Goal: Task Accomplishment & Management: Use online tool/utility

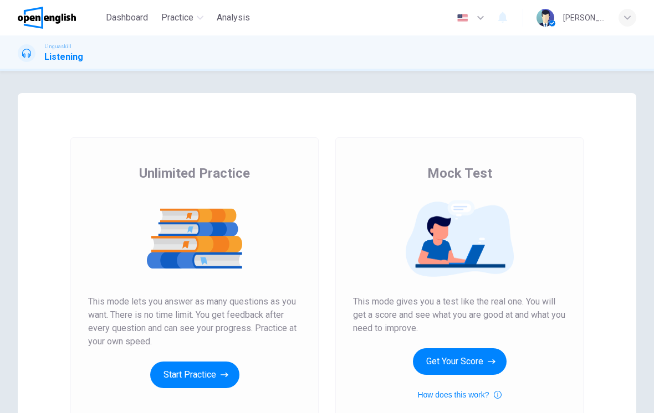
click at [223, 375] on icon "button" at bounding box center [225, 375] width 8 height 11
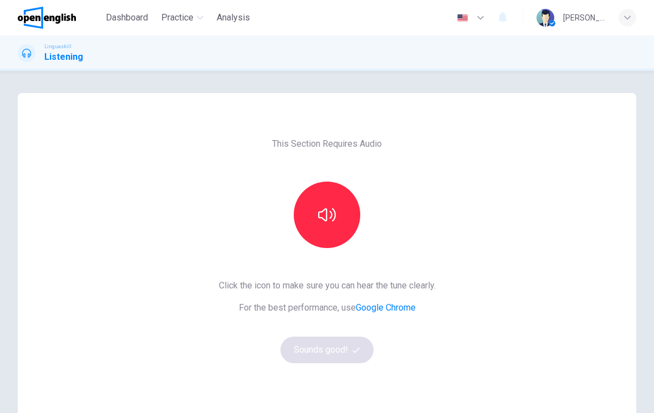
click at [332, 211] on icon "button" at bounding box center [327, 215] width 18 height 18
click at [344, 356] on button "Sounds good!" at bounding box center [326, 350] width 93 height 27
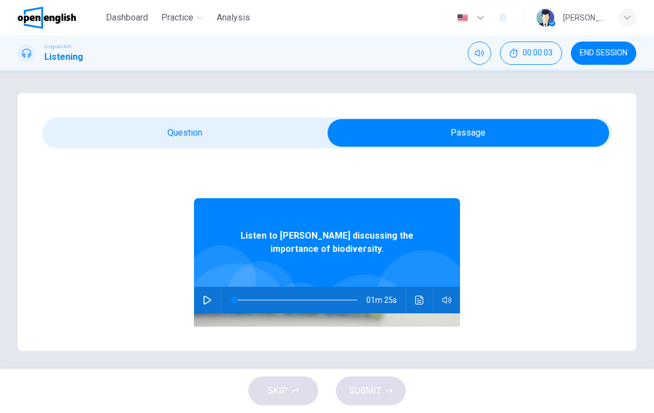
click at [209, 300] on icon "button" at bounding box center [207, 300] width 9 height 9
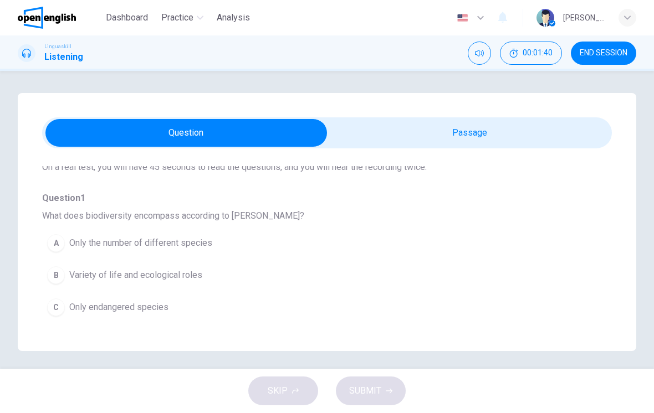
scroll to position [77, 0]
click at [62, 274] on div "B" at bounding box center [56, 275] width 18 height 18
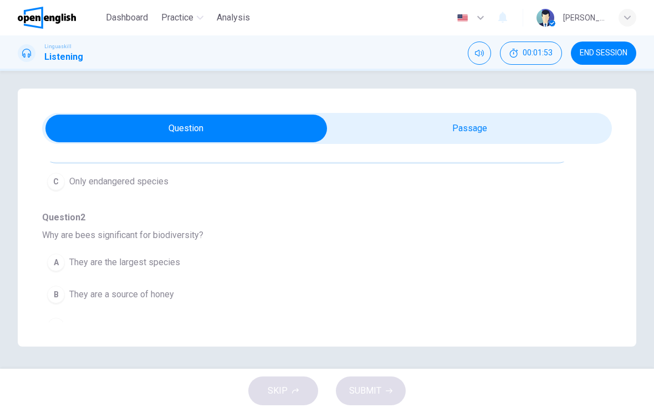
scroll to position [4, 0]
click at [168, 265] on span "They are the largest species" at bounding box center [124, 262] width 111 height 13
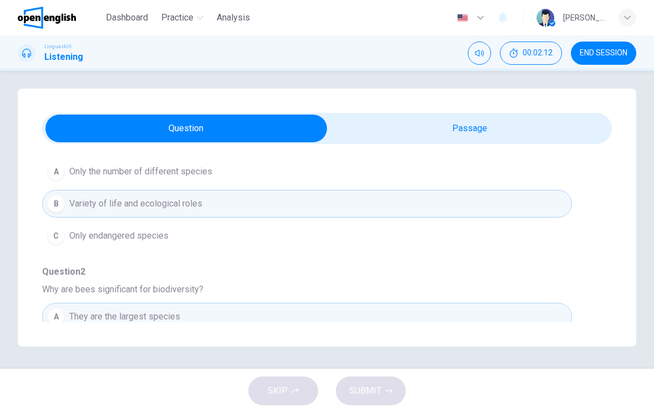
scroll to position [138, 0]
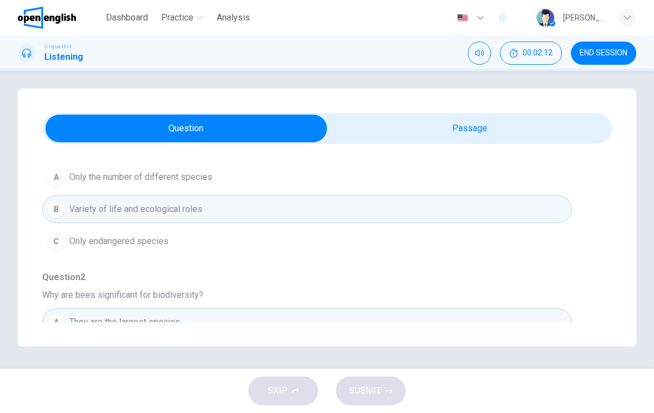
click at [382, 208] on button "B Variety of life and ecological roles" at bounding box center [307, 210] width 530 height 28
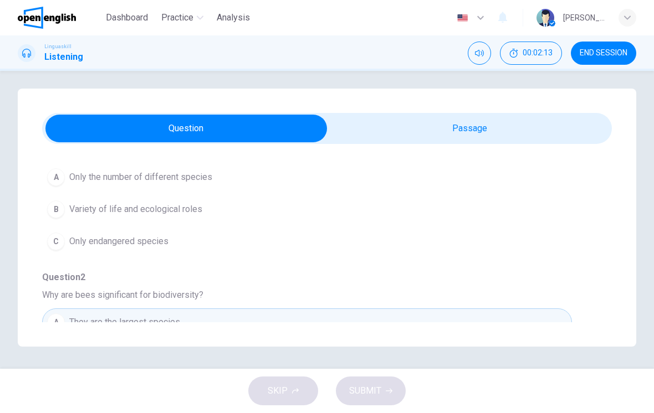
click at [382, 207] on button "B Variety of life and ecological roles" at bounding box center [307, 210] width 530 height 28
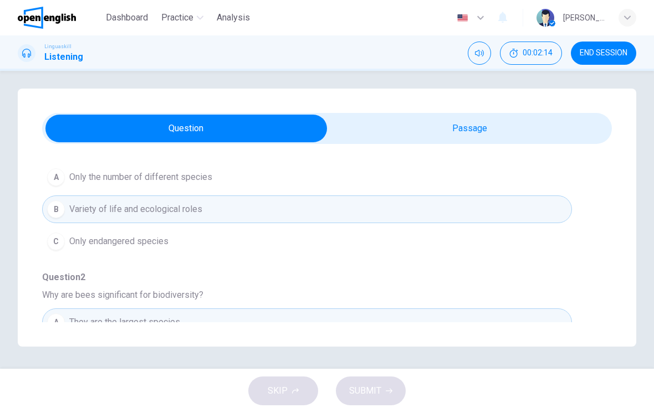
click at [58, 212] on div "B" at bounding box center [56, 210] width 18 height 18
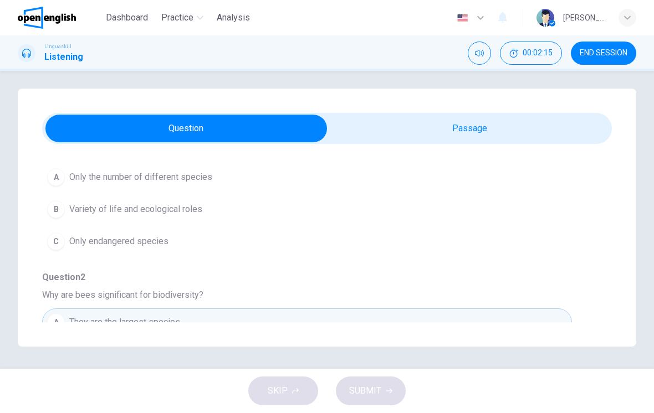
click at [182, 218] on button "B Variety of life and ecological roles" at bounding box center [307, 210] width 530 height 28
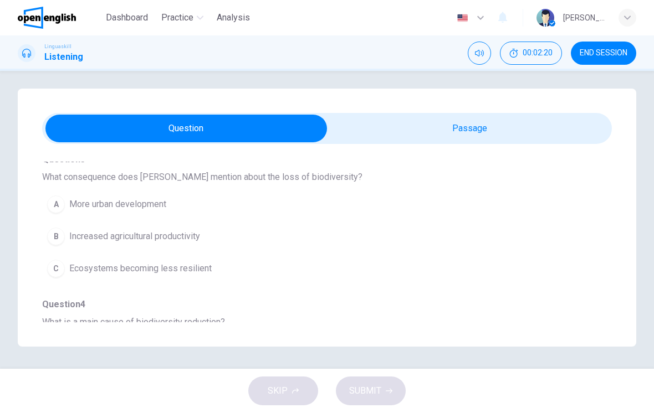
scroll to position [400, 0]
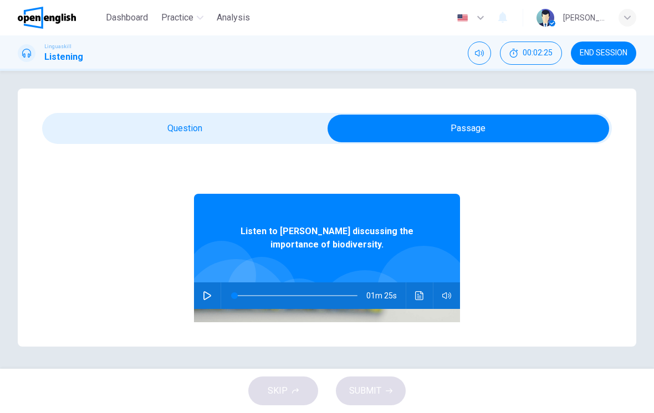
click at [211, 294] on icon "button" at bounding box center [207, 296] width 9 height 9
click at [216, 294] on button "button" at bounding box center [207, 296] width 18 height 27
type input "*"
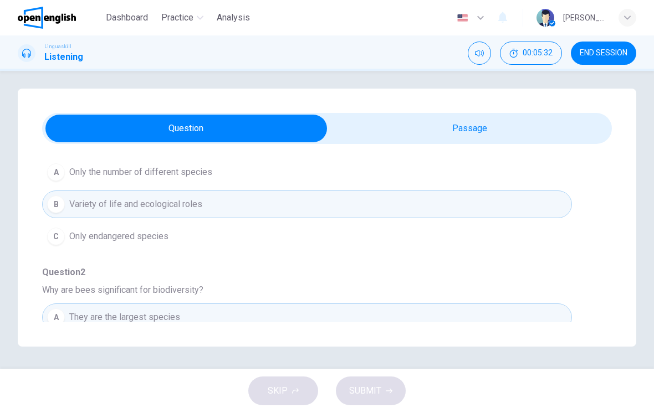
scroll to position [146, 0]
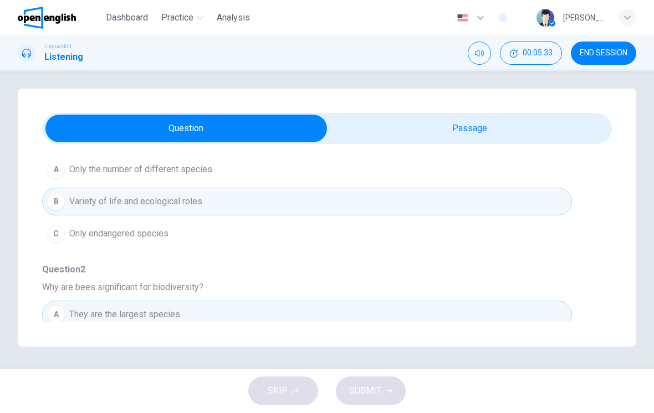
click at [318, 206] on button "B Variety of life and ecological roles" at bounding box center [307, 202] width 530 height 28
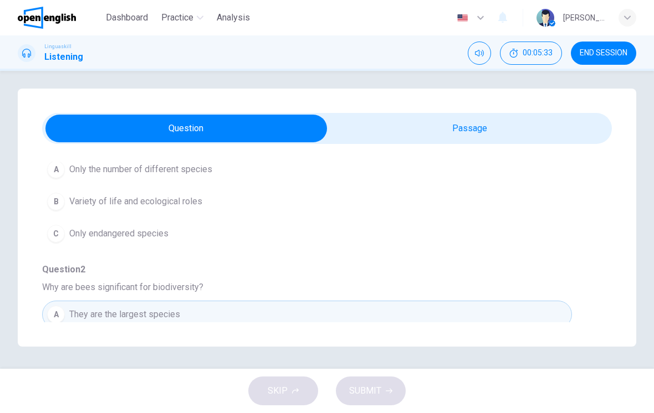
click at [308, 209] on button "B Variety of life and ecological roles" at bounding box center [307, 202] width 530 height 28
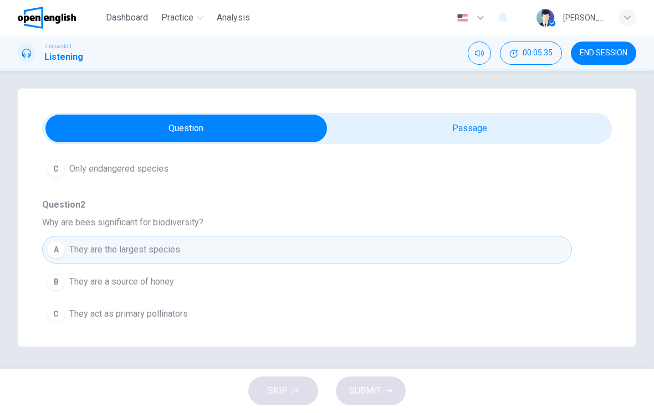
scroll to position [211, 0]
click at [175, 314] on span "They act as primary pollinators" at bounding box center [128, 313] width 119 height 13
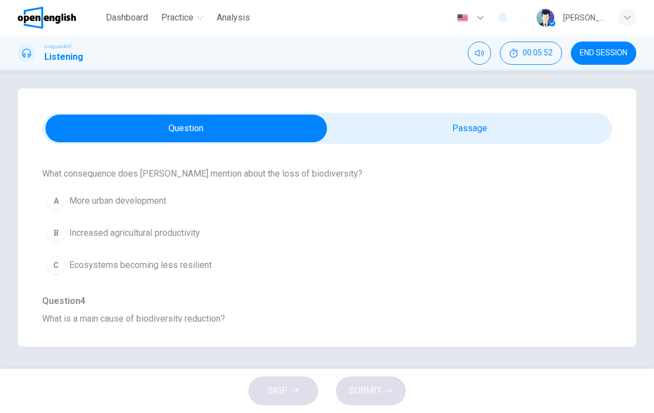
scroll to position [404, 0]
click at [195, 265] on span "Ecosystems becoming less resilient" at bounding box center [140, 265] width 142 height 13
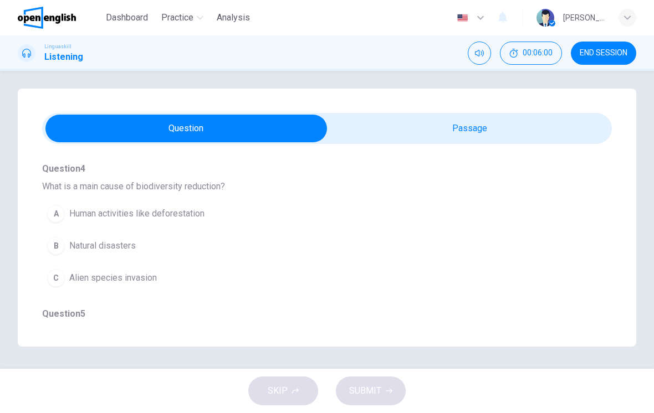
scroll to position [536, 0]
click at [186, 220] on span "Human activities like deforestation" at bounding box center [136, 214] width 135 height 13
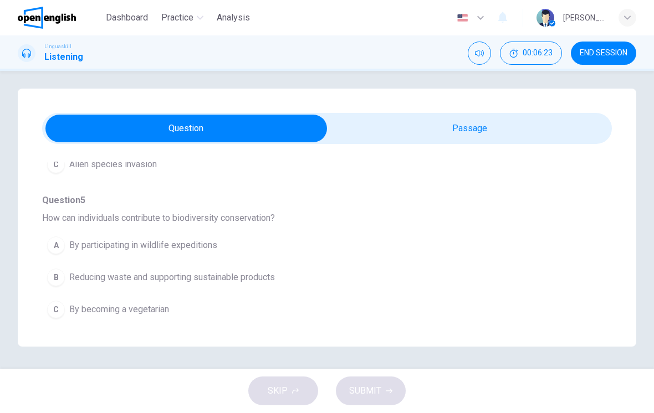
scroll to position [651, 0]
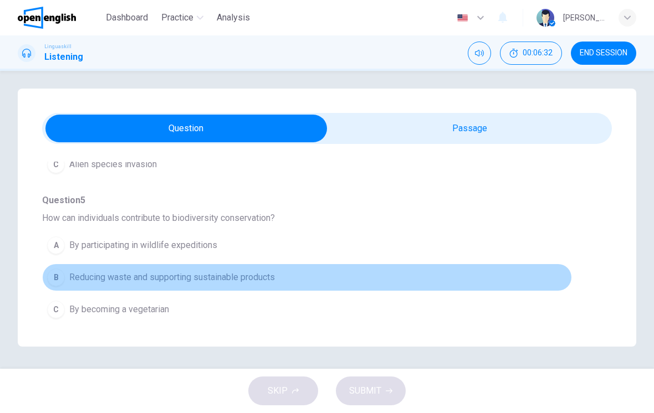
click at [229, 278] on span "Reducing waste and supporting sustainable products" at bounding box center [172, 277] width 206 height 13
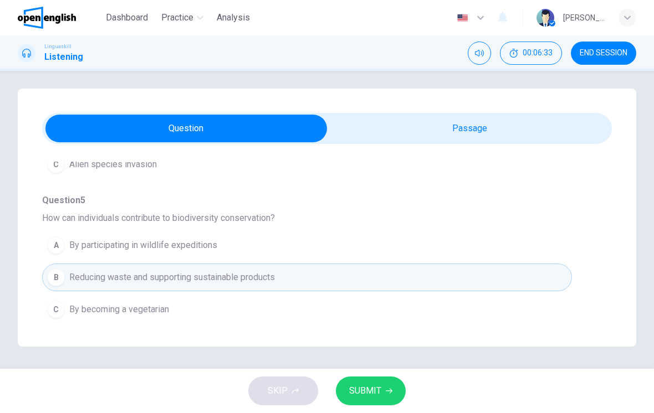
click at [372, 395] on span "SUBMIT" at bounding box center [365, 392] width 32 height 16
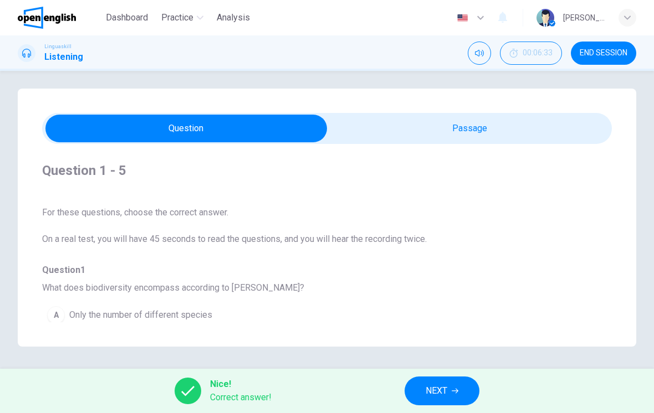
scroll to position [0, 0]
click at [436, 391] on span "NEXT" at bounding box center [437, 392] width 22 height 16
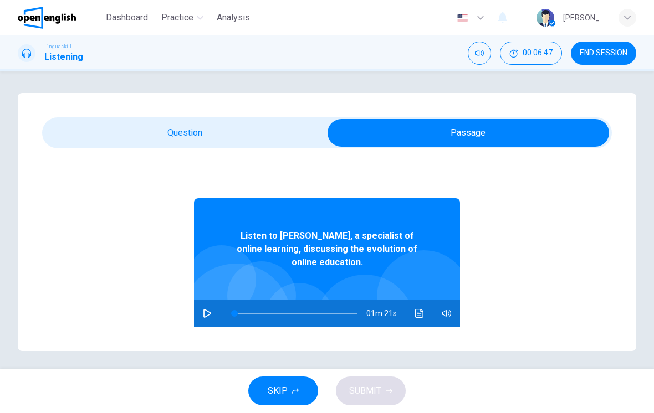
click at [213, 314] on button "button" at bounding box center [207, 313] width 18 height 27
click at [358, 316] on span at bounding box center [357, 313] width 7 height 7
click at [208, 309] on icon "button" at bounding box center [207, 313] width 9 height 9
click at [228, 305] on div at bounding box center [293, 313] width 145 height 27
click at [205, 316] on icon "button" at bounding box center [207, 313] width 9 height 9
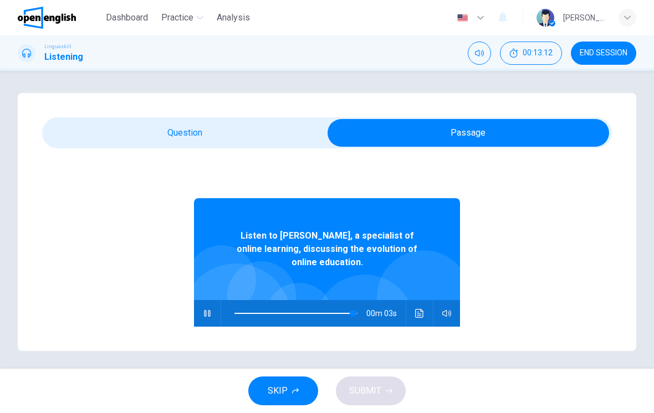
click at [426, 316] on button "Click to see the audio transcription" at bounding box center [420, 313] width 18 height 27
click at [205, 314] on icon "button" at bounding box center [207, 313] width 9 height 9
click at [416, 314] on icon "Click to see the audio transcription" at bounding box center [419, 313] width 9 height 9
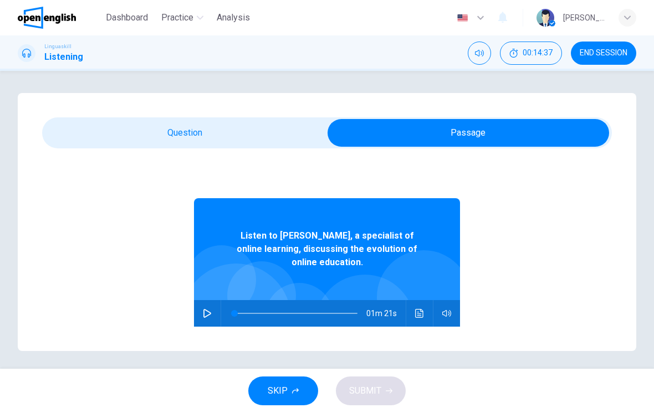
click at [207, 323] on button "button" at bounding box center [207, 313] width 18 height 27
type input "*"
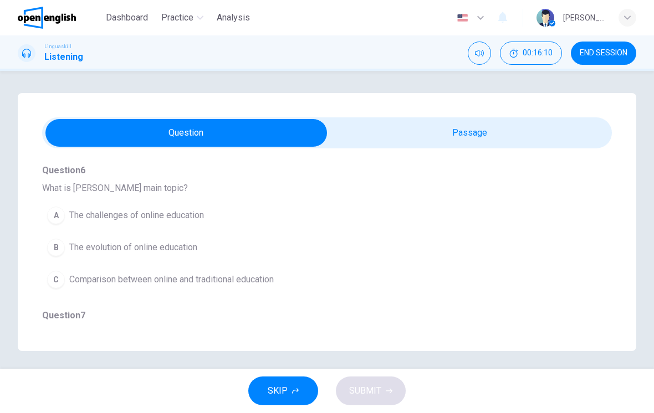
scroll to position [105, 0]
click at [182, 219] on span "The challenges of online education" at bounding box center [136, 214] width 135 height 13
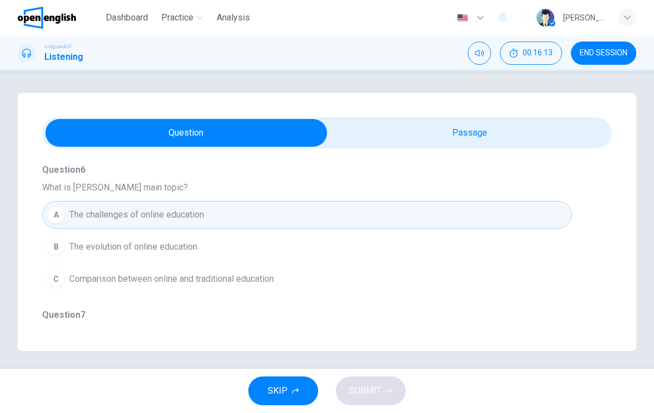
click at [206, 248] on button "B The evolution of online education" at bounding box center [307, 247] width 530 height 28
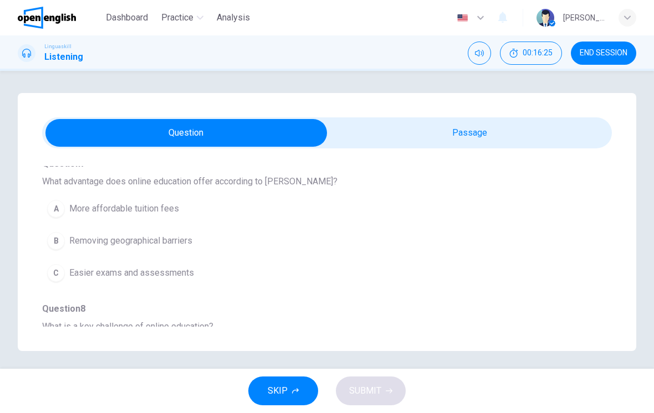
scroll to position [257, 0]
click at [191, 249] on button "B Removing geographical barriers" at bounding box center [307, 241] width 530 height 28
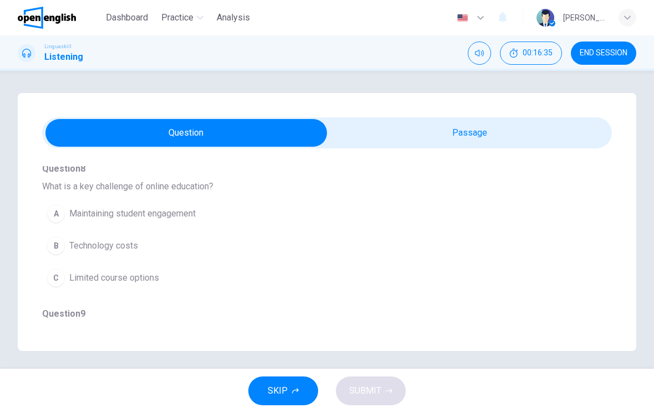
scroll to position [397, 0]
click at [225, 211] on button "A Maintaining student engagement" at bounding box center [307, 213] width 530 height 28
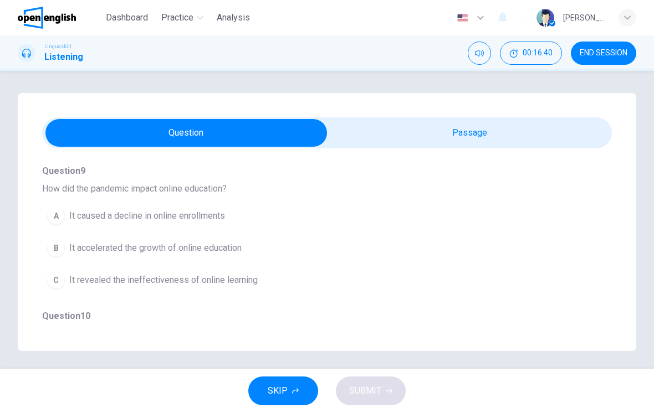
scroll to position [540, 0]
click at [247, 254] on button "B It accelerated the growth of online education" at bounding box center [307, 248] width 530 height 28
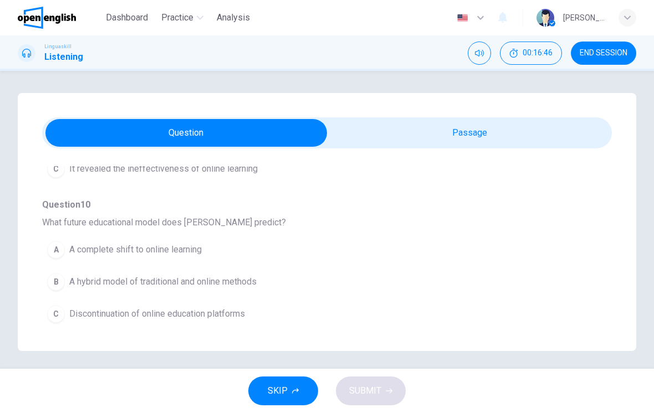
scroll to position [651, 0]
click at [271, 285] on button "B A hybrid model of traditional and online methods" at bounding box center [307, 282] width 530 height 28
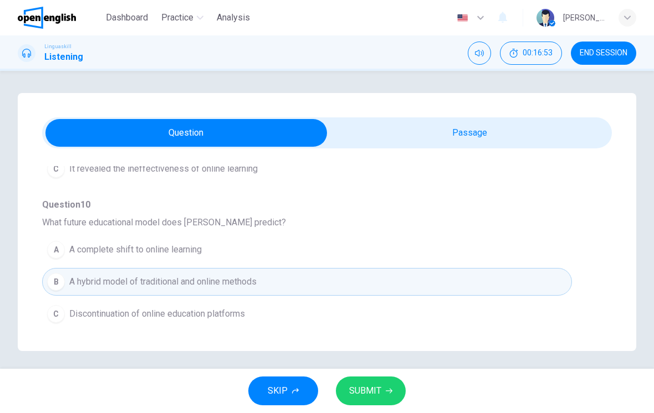
click at [371, 388] on span "SUBMIT" at bounding box center [365, 392] width 32 height 16
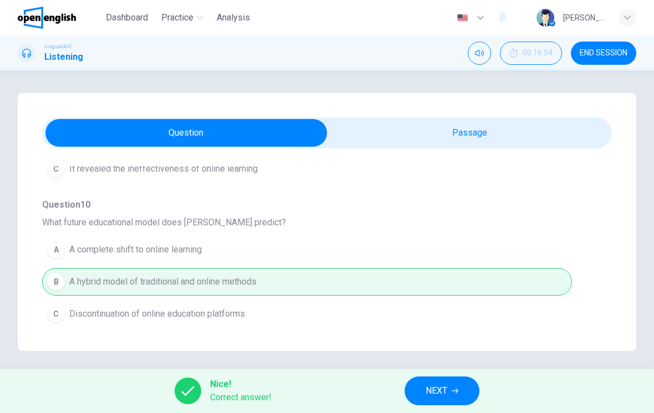
scroll to position [652, 0]
click at [441, 397] on span "NEXT" at bounding box center [437, 392] width 22 height 16
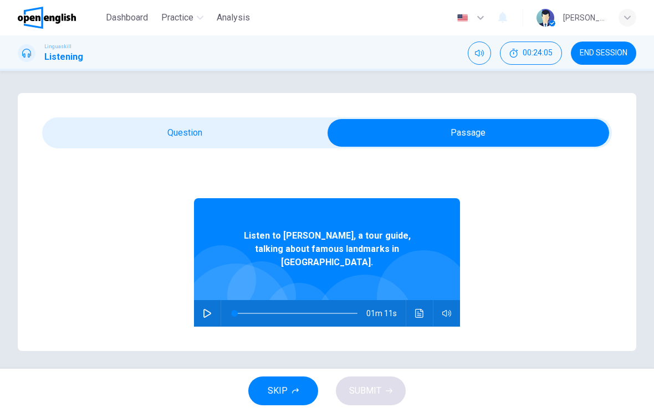
click at [207, 309] on icon "button" at bounding box center [207, 313] width 9 height 9
click at [212, 303] on button "button" at bounding box center [207, 313] width 18 height 27
click at [423, 309] on icon "Click to see the audio transcription" at bounding box center [419, 313] width 9 height 9
click at [202, 306] on button "button" at bounding box center [207, 313] width 18 height 27
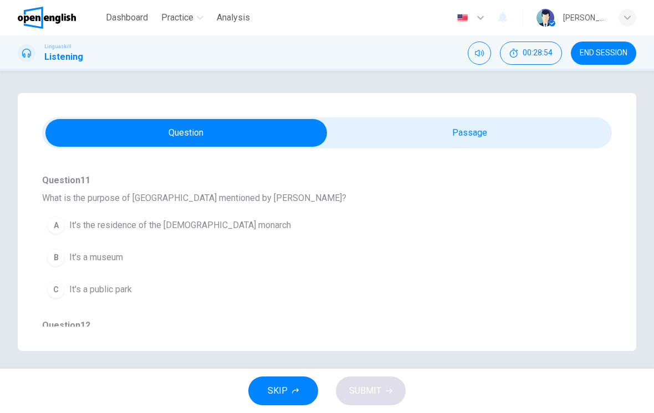
scroll to position [96, 0]
click at [220, 227] on span "It’s the residence of the British monarch" at bounding box center [180, 223] width 222 height 13
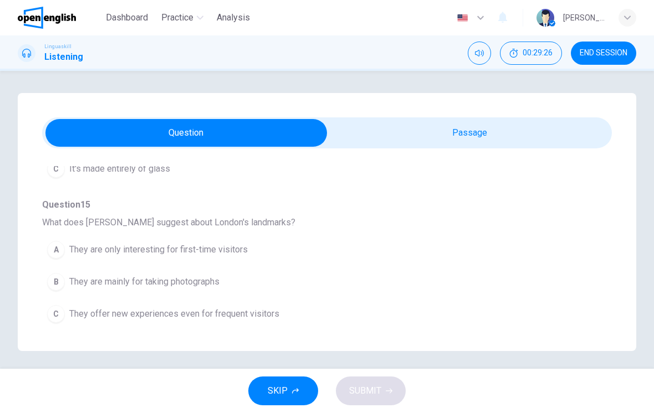
scroll to position [651, 0]
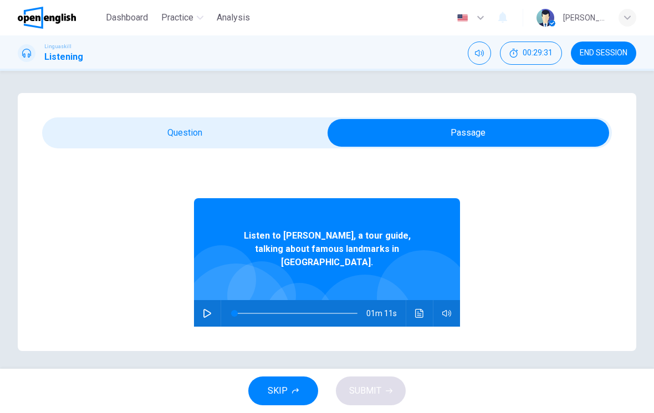
click at [428, 300] on button "Click to see the audio transcription" at bounding box center [420, 313] width 18 height 27
click at [212, 304] on button "button" at bounding box center [207, 313] width 18 height 27
click at [417, 306] on button "Click to see the audio transcription" at bounding box center [420, 313] width 18 height 27
type input "*"
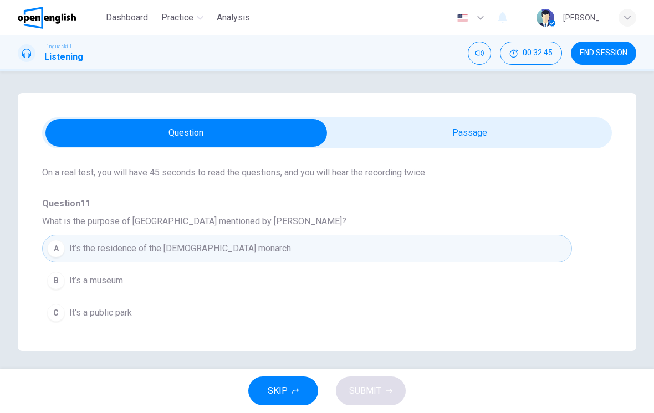
scroll to position [78, 0]
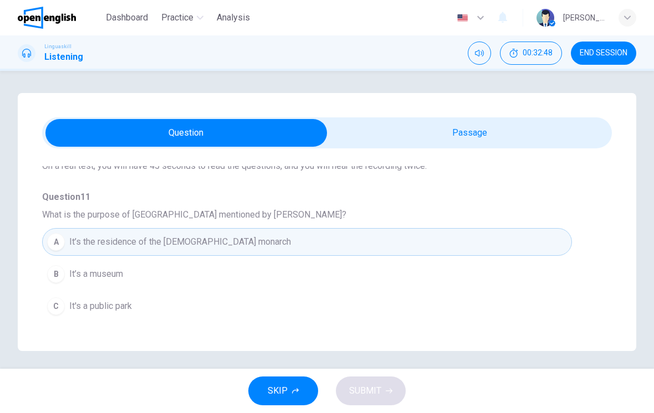
click at [424, 249] on button "A It’s the residence of the British monarch" at bounding box center [307, 242] width 530 height 28
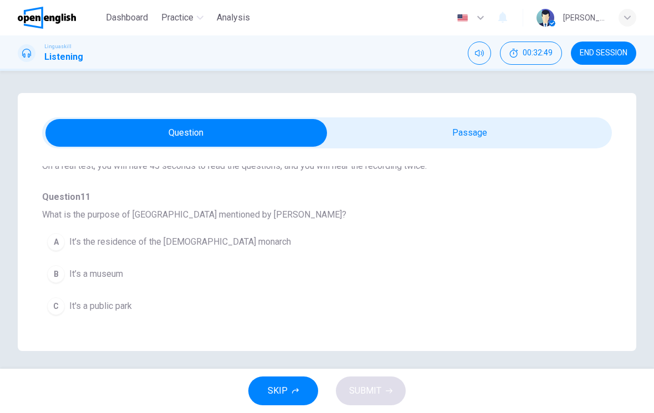
click at [409, 235] on button "A It’s the residence of the British monarch" at bounding box center [307, 242] width 530 height 28
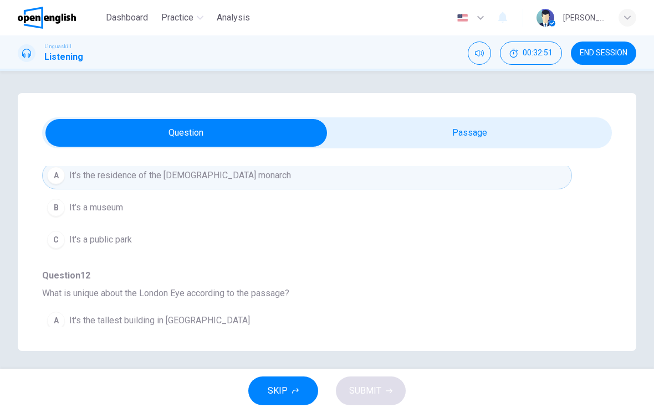
scroll to position [244, 0]
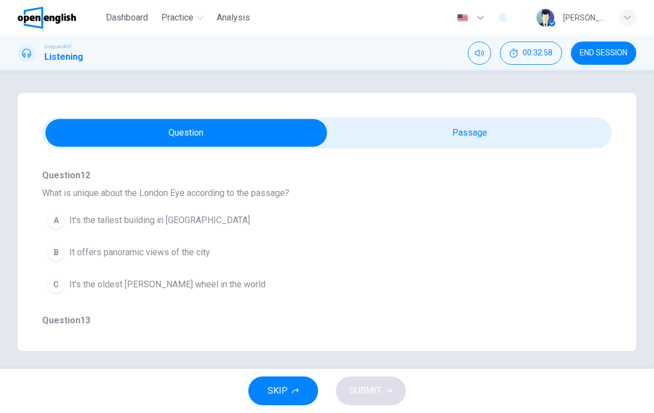
click at [199, 260] on button "B It offers panoramic views of the city" at bounding box center [307, 253] width 530 height 28
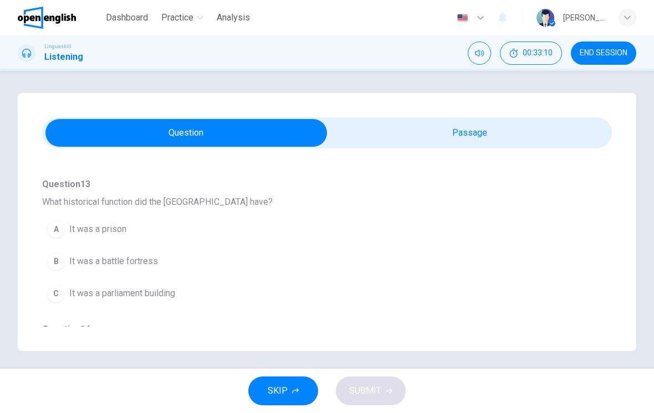
scroll to position [386, 0]
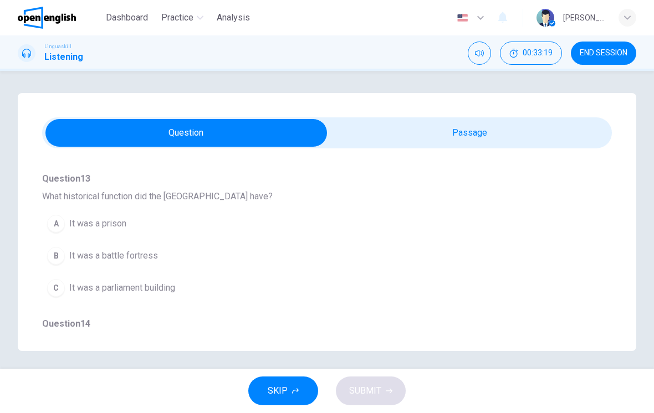
click at [124, 227] on span "It was a prison" at bounding box center [97, 223] width 57 height 13
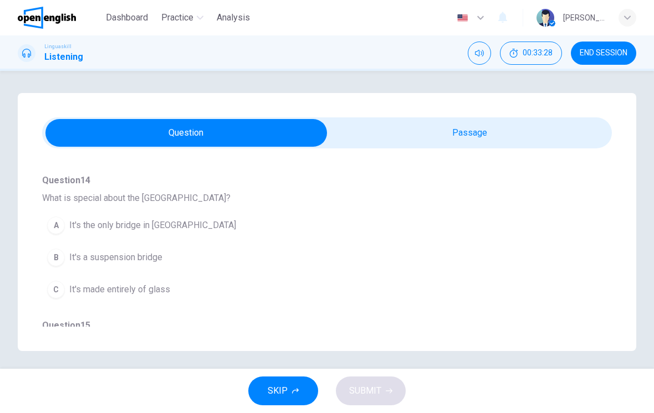
click at [175, 264] on button "B It's a suspension bridge" at bounding box center [307, 258] width 530 height 28
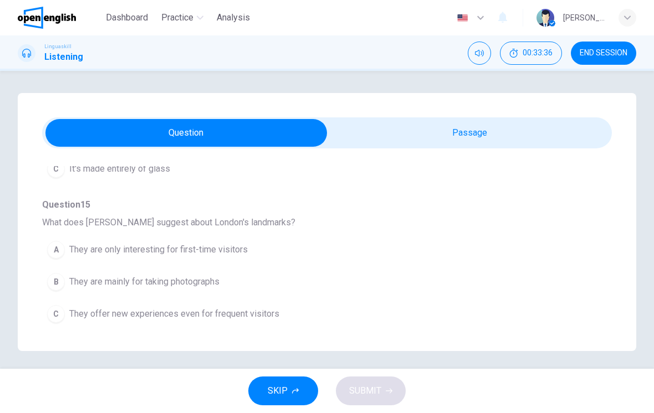
scroll to position [651, 0]
click at [288, 317] on button "C They offer new experiences even for frequent visitors" at bounding box center [307, 314] width 530 height 28
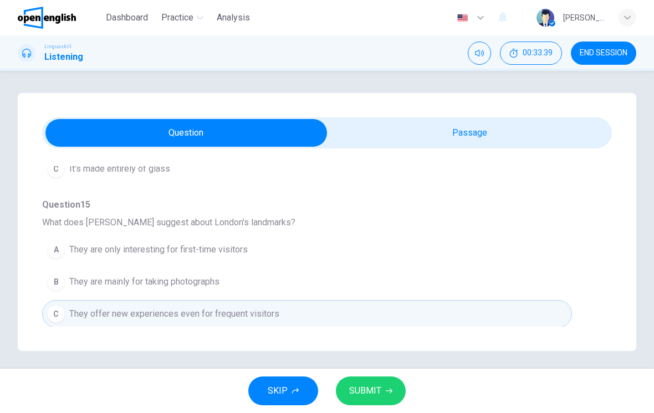
click at [376, 396] on span "SUBMIT" at bounding box center [365, 392] width 32 height 16
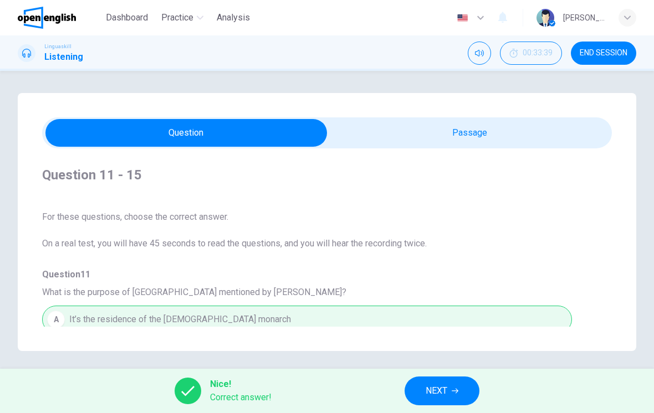
scroll to position [0, 0]
click at [609, 63] on button "END SESSION" at bounding box center [603, 53] width 65 height 23
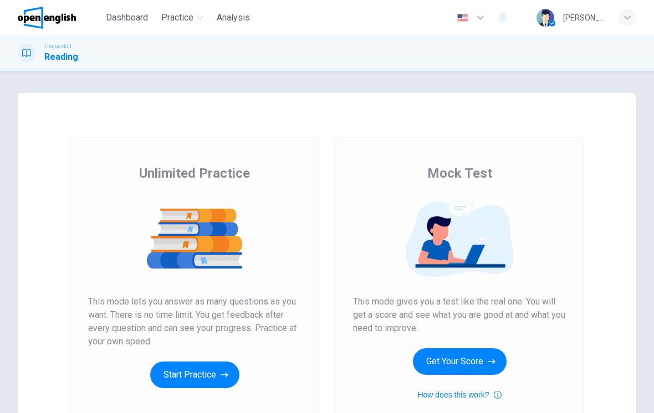
click at [182, 376] on button "Start Practice" at bounding box center [194, 375] width 89 height 27
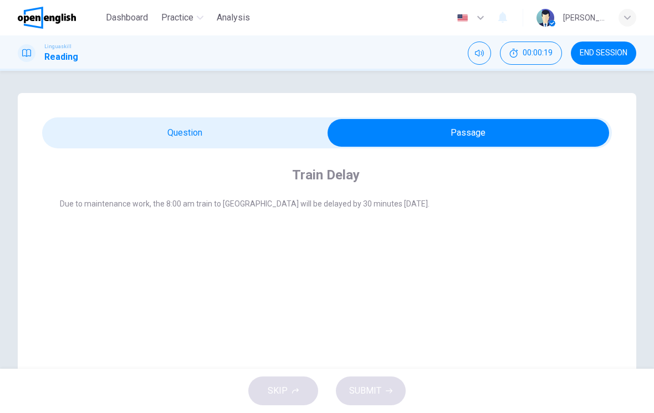
click at [54, 53] on h1 "Reading" at bounding box center [61, 56] width 34 height 13
click at [601, 53] on span "END SESSION" at bounding box center [604, 53] width 48 height 9
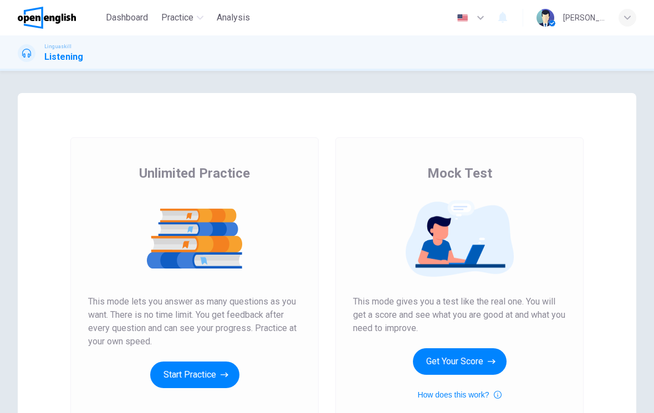
click at [230, 21] on span "Analysis" at bounding box center [233, 17] width 33 height 13
click at [175, 375] on button "Start Practice" at bounding box center [194, 375] width 89 height 27
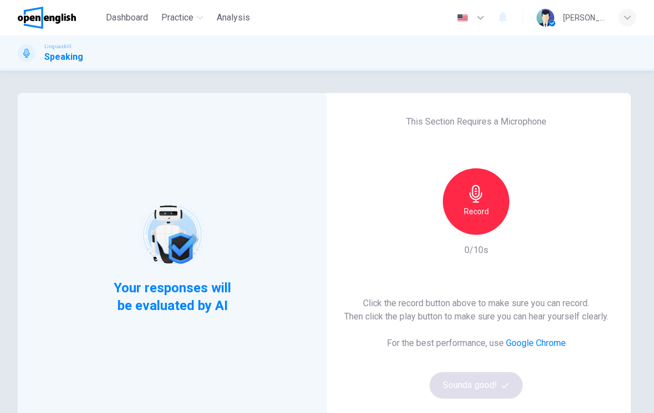
click at [489, 203] on div "Record" at bounding box center [476, 201] width 67 height 67
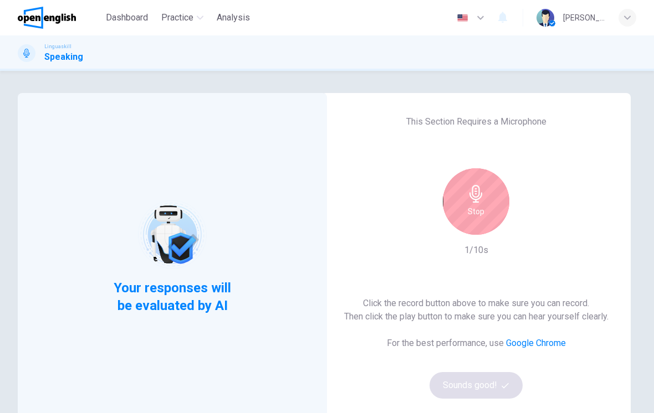
click at [487, 206] on div "Stop" at bounding box center [476, 201] width 67 height 67
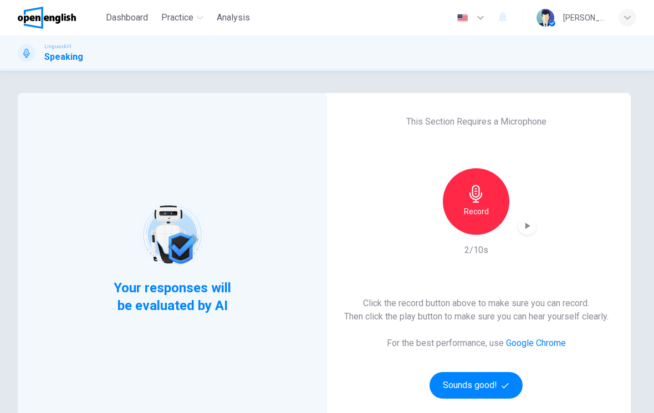
click at [534, 224] on div "button" at bounding box center [527, 226] width 18 height 18
click at [525, 230] on icon "button" at bounding box center [527, 226] width 11 height 11
click at [474, 381] on button "Sounds good!" at bounding box center [476, 385] width 93 height 27
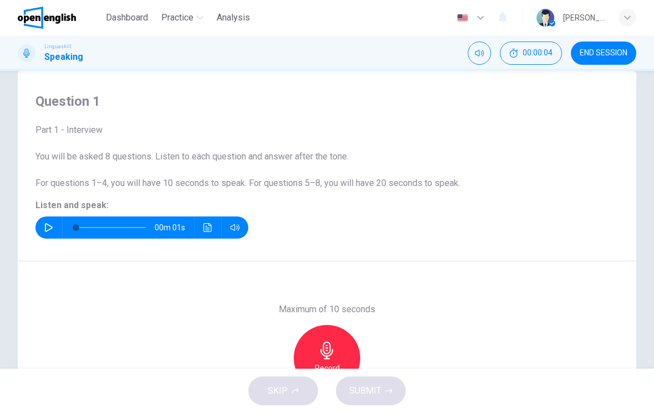
scroll to position [22, 0]
click at [42, 234] on button "button" at bounding box center [49, 228] width 18 height 22
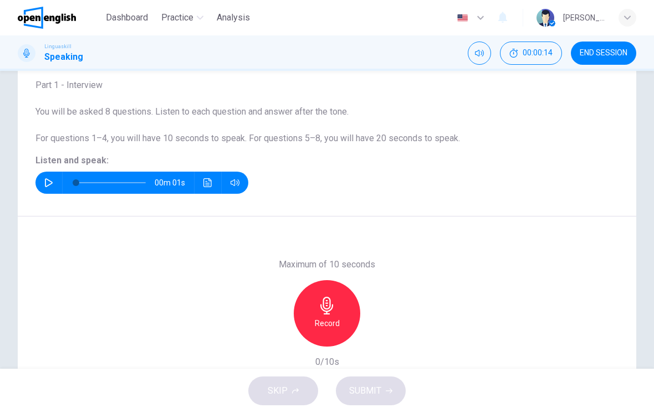
scroll to position [67, 0]
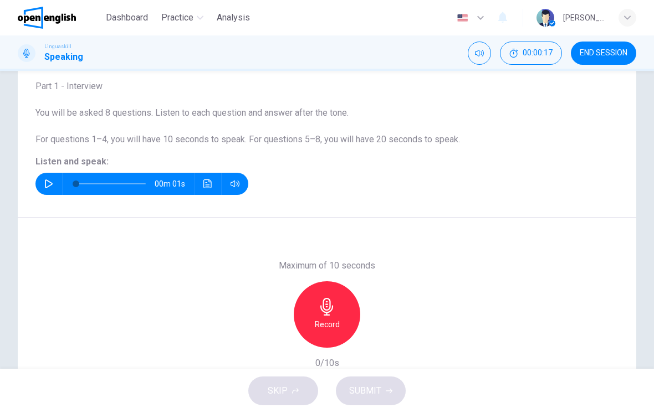
click at [333, 312] on icon "button" at bounding box center [327, 307] width 18 height 18
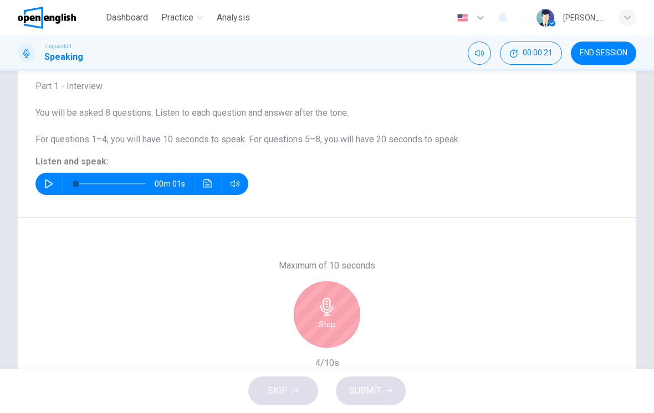
click at [340, 316] on div "Stop" at bounding box center [327, 315] width 67 height 67
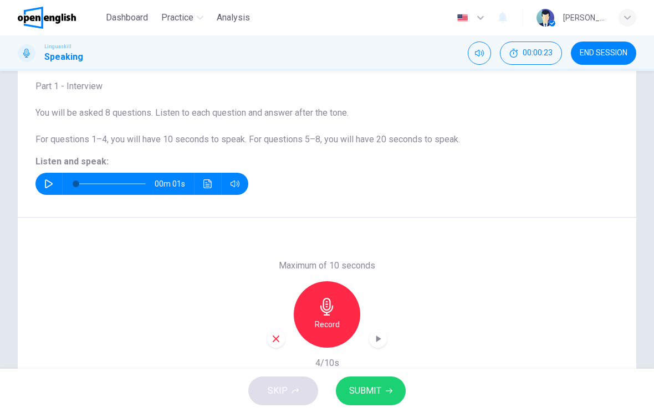
click at [379, 340] on icon "button" at bounding box center [378, 339] width 5 height 7
click at [44, 186] on button "button" at bounding box center [49, 184] width 18 height 22
click at [375, 391] on span "SUBMIT" at bounding box center [365, 392] width 32 height 16
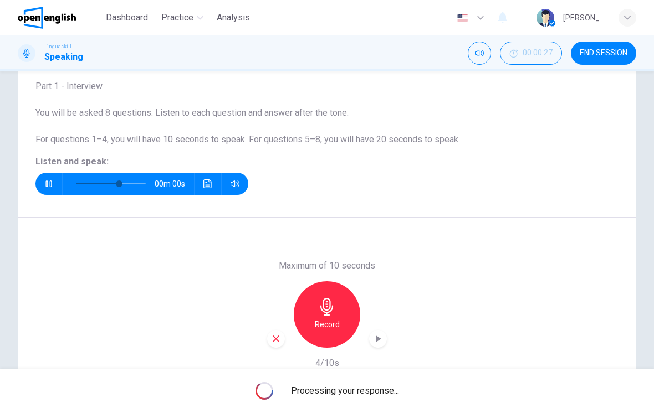
type input "*"
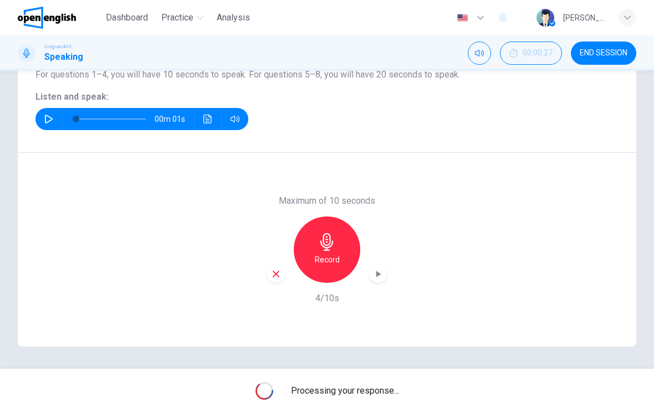
scroll to position [131, 0]
click at [380, 277] on icon "button" at bounding box center [377, 274] width 11 height 11
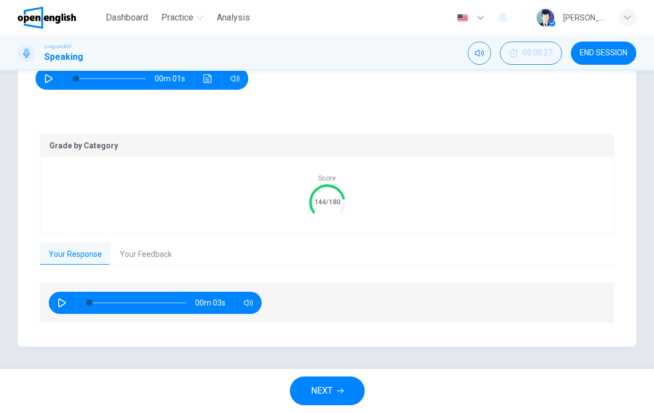
scroll to position [171, 0]
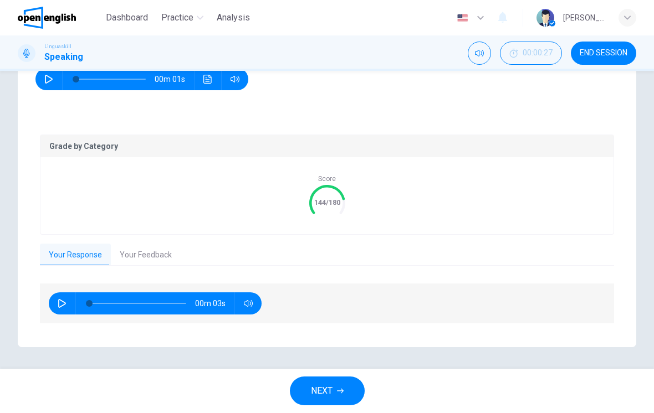
click at [60, 311] on button "button" at bounding box center [62, 304] width 18 height 22
type input "*"
click at [328, 388] on span "NEXT" at bounding box center [322, 392] width 22 height 16
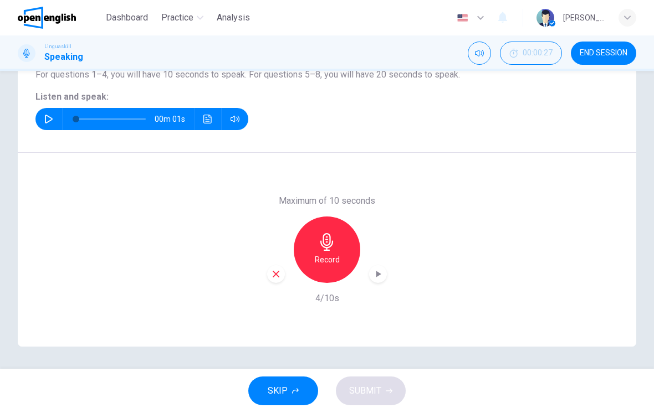
scroll to position [131, 0]
click at [47, 115] on icon "button" at bounding box center [49, 119] width 8 height 9
click at [204, 115] on icon "Click to see the audio transcription" at bounding box center [207, 119] width 9 height 9
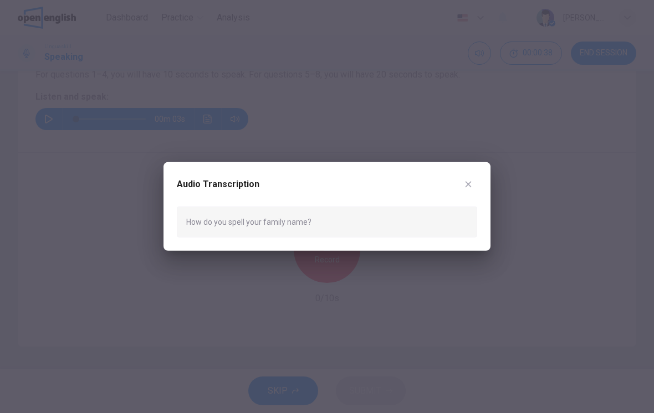
click at [463, 187] on button "button" at bounding box center [468, 185] width 18 height 18
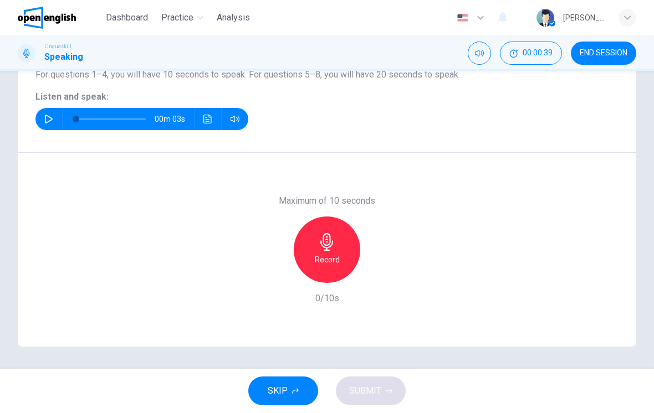
click at [47, 116] on icon "button" at bounding box center [49, 119] width 8 height 9
click at [340, 246] on div "Record" at bounding box center [327, 250] width 67 height 67
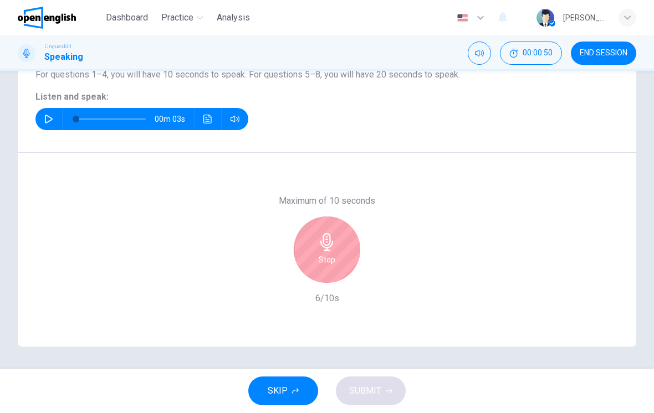
click at [333, 247] on icon "button" at bounding box center [327, 242] width 18 height 18
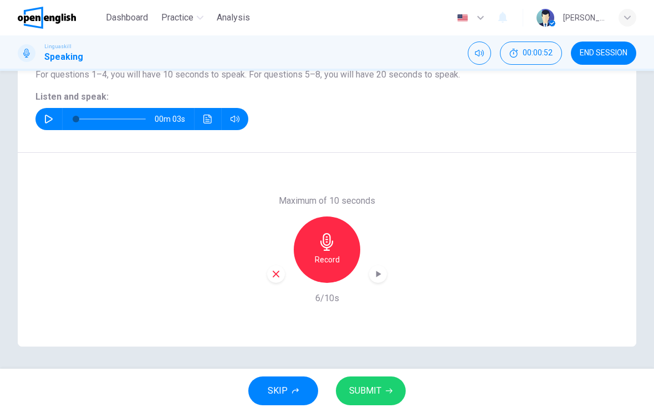
click at [384, 265] on div "Record" at bounding box center [327, 250] width 120 height 67
click at [375, 277] on icon "button" at bounding box center [377, 274] width 11 height 11
click at [376, 397] on span "SUBMIT" at bounding box center [365, 392] width 32 height 16
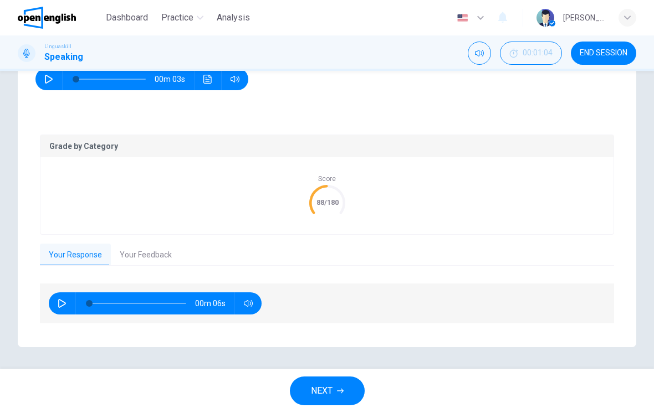
click at [330, 389] on span "NEXT" at bounding box center [322, 392] width 22 height 16
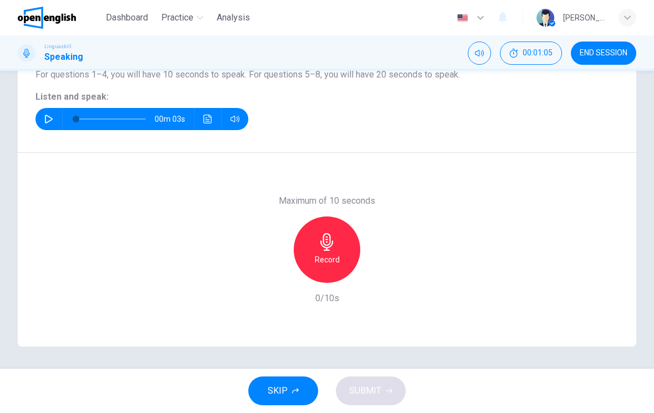
click at [50, 117] on icon "button" at bounding box center [49, 119] width 8 height 9
click at [330, 257] on h6 "Record" at bounding box center [327, 259] width 25 height 13
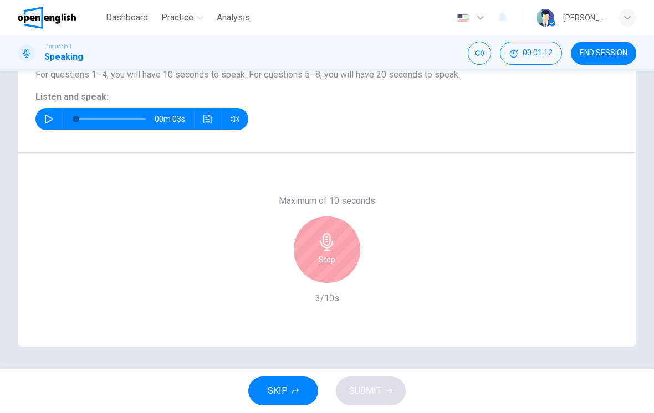
click at [342, 248] on div "Stop" at bounding box center [327, 250] width 67 height 67
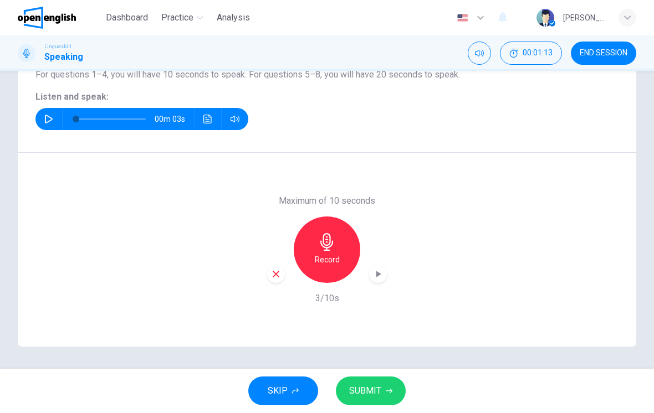
click at [386, 277] on div "button" at bounding box center [378, 274] width 18 height 18
click at [365, 391] on span "SUBMIT" at bounding box center [365, 392] width 32 height 16
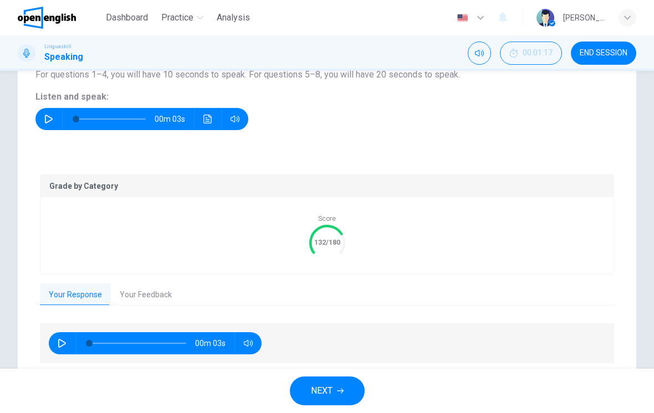
click at [333, 388] on span "NEXT" at bounding box center [322, 392] width 22 height 16
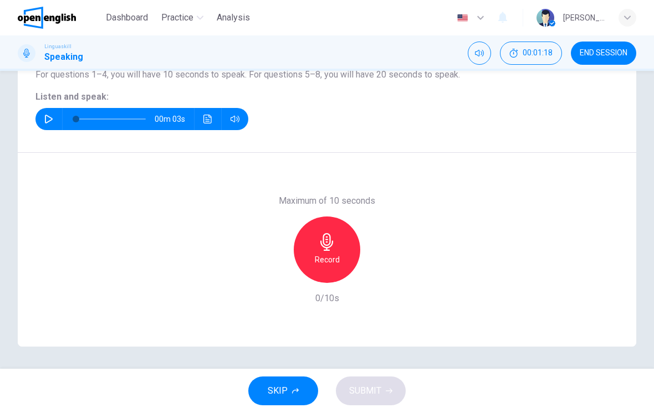
click at [40, 117] on button "button" at bounding box center [49, 119] width 18 height 22
click at [332, 250] on icon "button" at bounding box center [327, 242] width 18 height 18
click at [326, 257] on h6 "Record" at bounding box center [327, 259] width 25 height 13
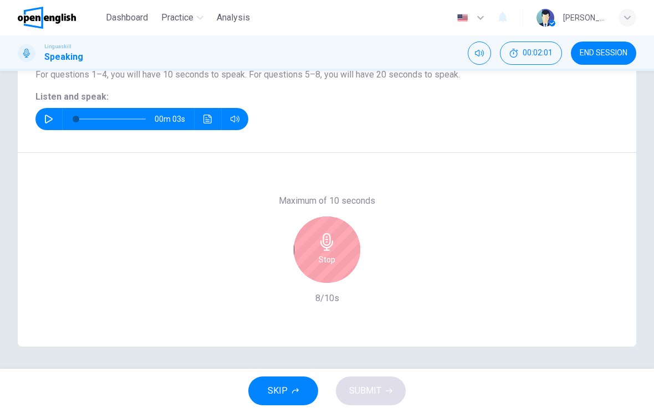
click at [319, 263] on h6 "Stop" at bounding box center [327, 259] width 17 height 13
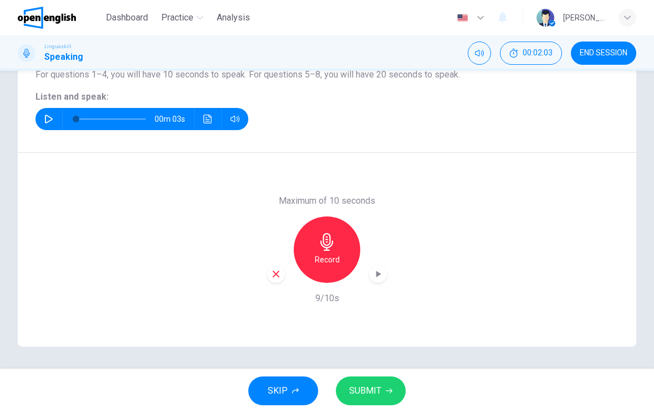
click at [387, 265] on div "Maximum of 10 seconds Record 9/10s" at bounding box center [327, 250] width 618 height 194
click at [377, 270] on icon "button" at bounding box center [377, 274] width 11 height 11
click at [356, 385] on span "SUBMIT" at bounding box center [365, 392] width 32 height 16
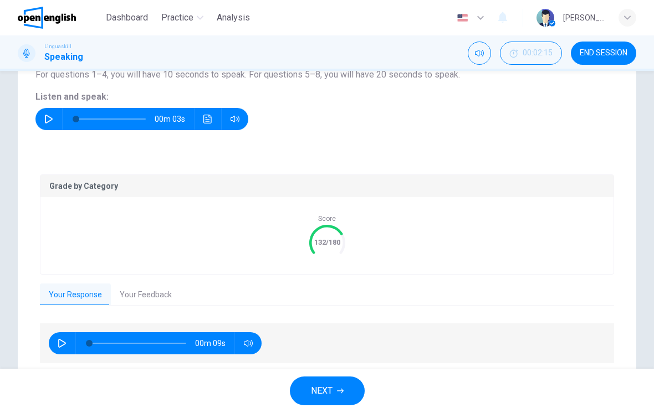
click at [337, 385] on button "NEXT" at bounding box center [327, 391] width 75 height 29
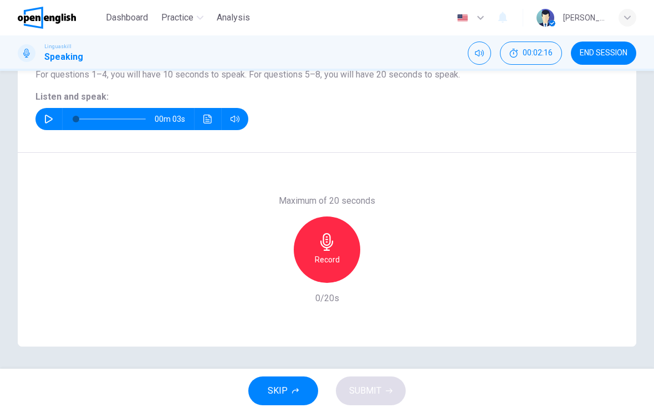
click at [47, 120] on icon "button" at bounding box center [48, 119] width 9 height 9
click at [325, 250] on icon "button" at bounding box center [326, 242] width 13 height 18
click at [382, 275] on icon "button" at bounding box center [377, 274] width 11 height 11
click at [377, 384] on span "SUBMIT" at bounding box center [365, 392] width 32 height 16
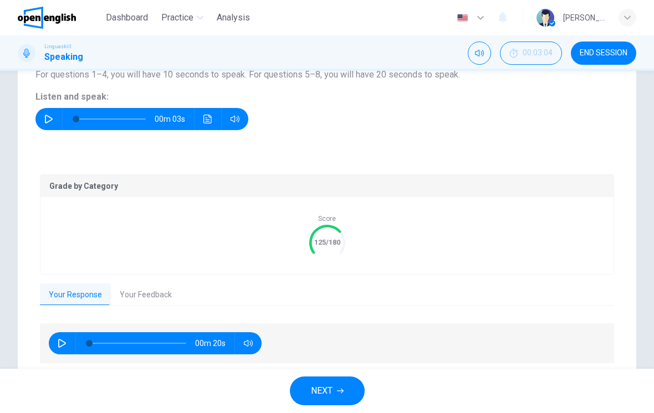
click at [326, 398] on span "NEXT" at bounding box center [322, 392] width 22 height 16
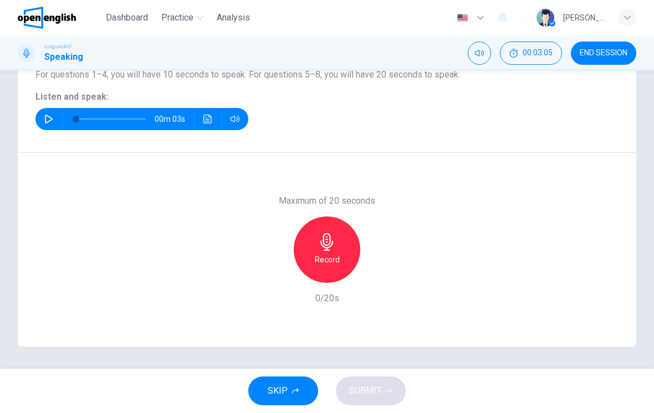
click at [40, 124] on button "button" at bounding box center [49, 119] width 18 height 22
click at [331, 249] on icon "button" at bounding box center [327, 242] width 18 height 18
click at [378, 270] on icon "button" at bounding box center [377, 274] width 11 height 11
click at [369, 396] on span "SUBMIT" at bounding box center [365, 392] width 32 height 16
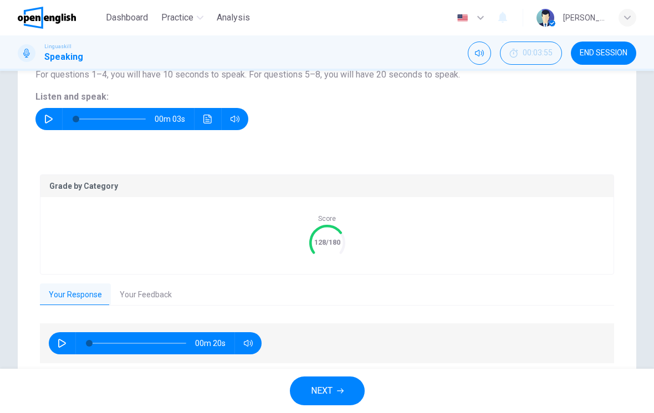
click at [324, 375] on div "NEXT" at bounding box center [327, 391] width 654 height 44
click at [321, 391] on span "NEXT" at bounding box center [322, 392] width 22 height 16
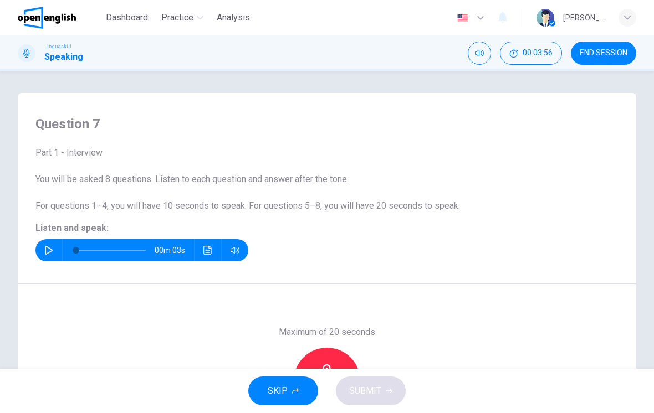
scroll to position [0, 0]
click at [45, 250] on icon "button" at bounding box center [48, 250] width 9 height 9
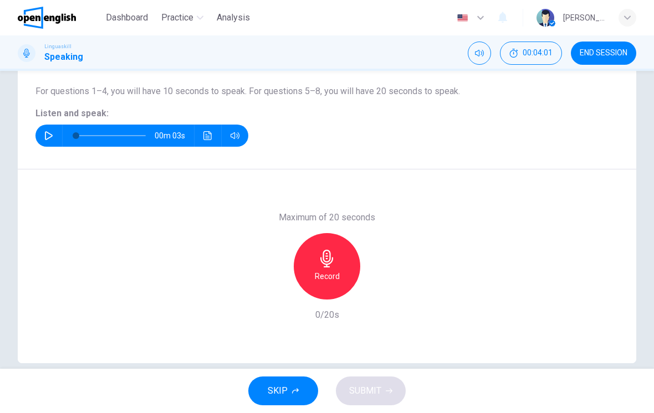
scroll to position [115, 0]
click at [333, 256] on icon "button" at bounding box center [327, 258] width 18 height 18
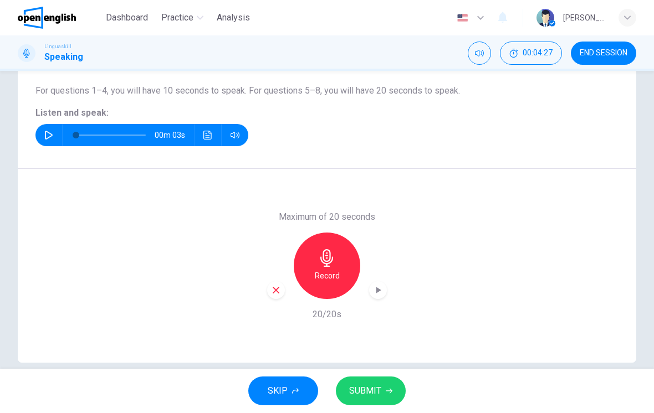
click at [384, 290] on div "button" at bounding box center [378, 291] width 18 height 18
click at [364, 391] on span "SUBMIT" at bounding box center [365, 392] width 32 height 16
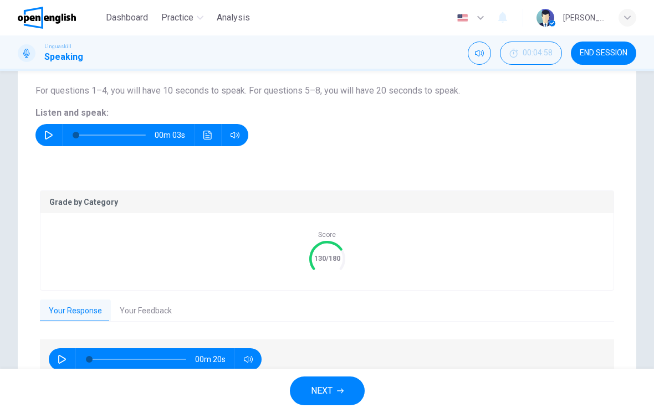
click at [339, 377] on button "NEXT" at bounding box center [327, 391] width 75 height 29
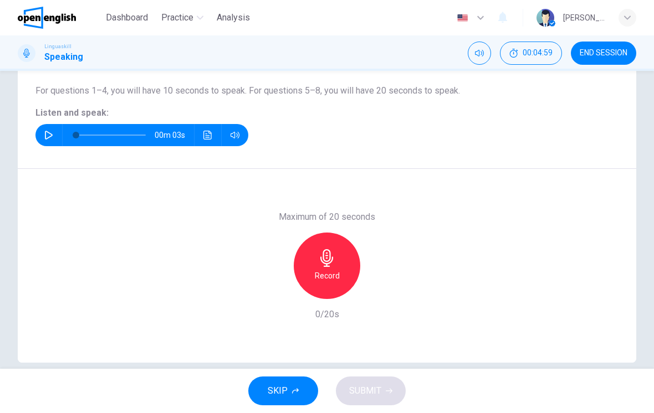
click at [36, 136] on div "00m 03s" at bounding box center [141, 135] width 213 height 22
click at [50, 136] on icon "button" at bounding box center [48, 135] width 9 height 9
type input "*"
click at [326, 264] on icon "button" at bounding box center [326, 258] width 13 height 18
click at [372, 288] on icon "button" at bounding box center [377, 290] width 11 height 11
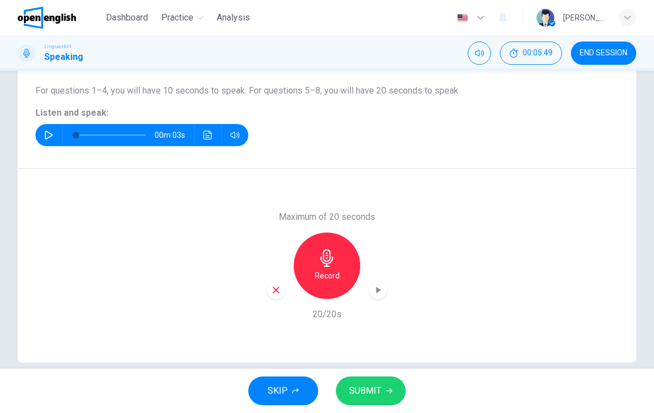
click at [375, 382] on button "SUBMIT" at bounding box center [371, 391] width 70 height 29
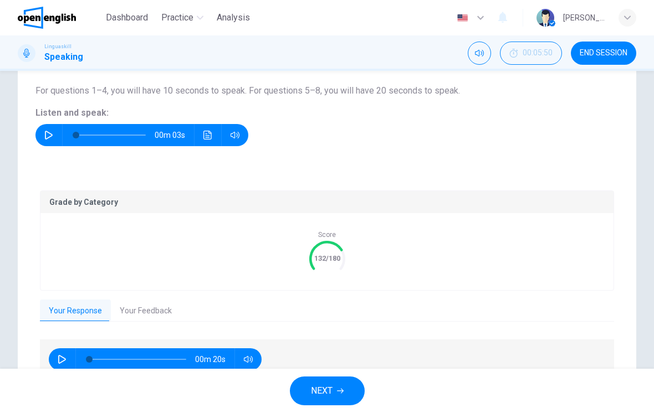
click at [338, 382] on button "NEXT" at bounding box center [327, 391] width 75 height 29
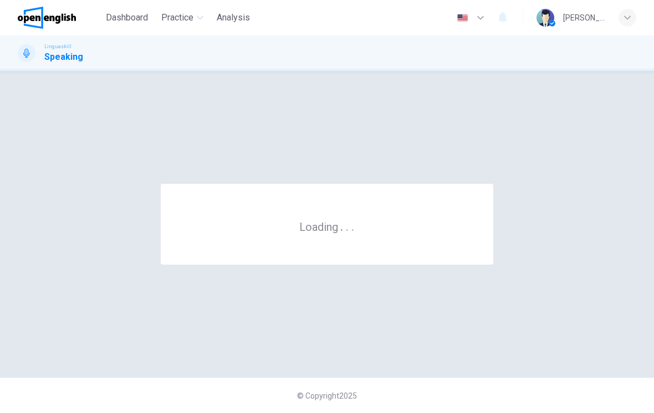
scroll to position [0, 0]
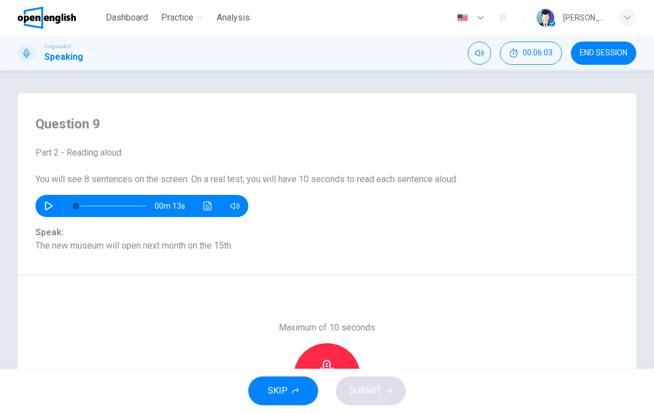
click at [53, 202] on button "button" at bounding box center [49, 206] width 18 height 22
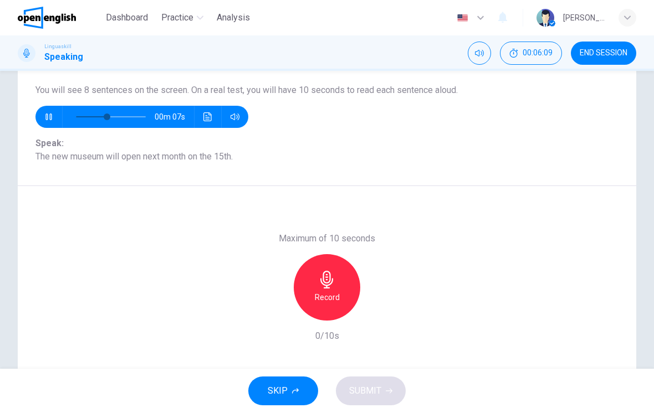
scroll to position [93, 0]
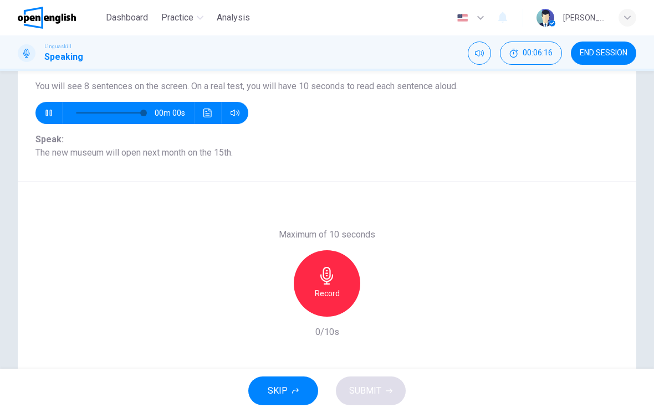
type input "*"
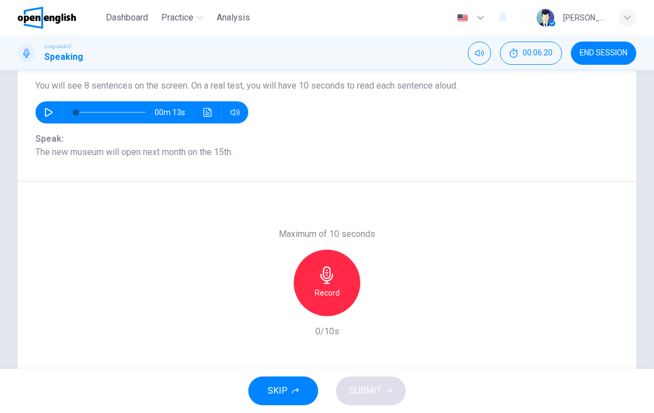
click at [320, 281] on icon "button" at bounding box center [327, 276] width 18 height 18
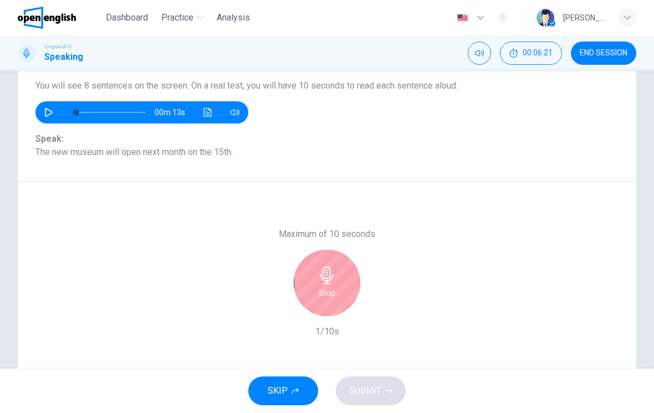
click at [334, 290] on h6 "Stop" at bounding box center [327, 293] width 17 height 13
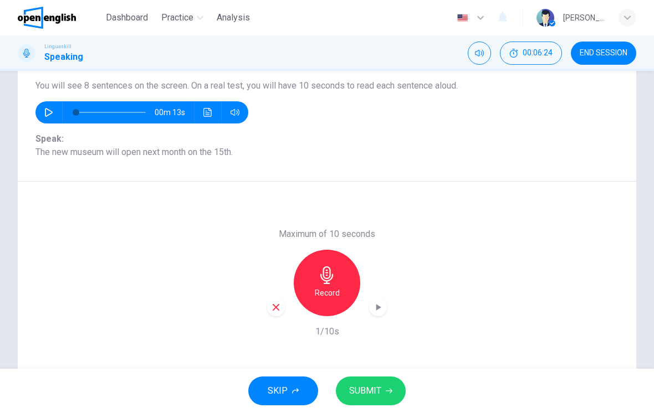
click at [329, 287] on h6 "Record" at bounding box center [327, 293] width 25 height 13
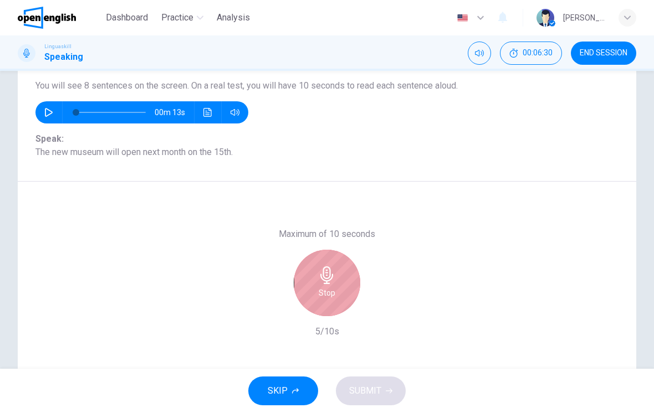
click at [330, 290] on h6 "Stop" at bounding box center [327, 293] width 17 height 13
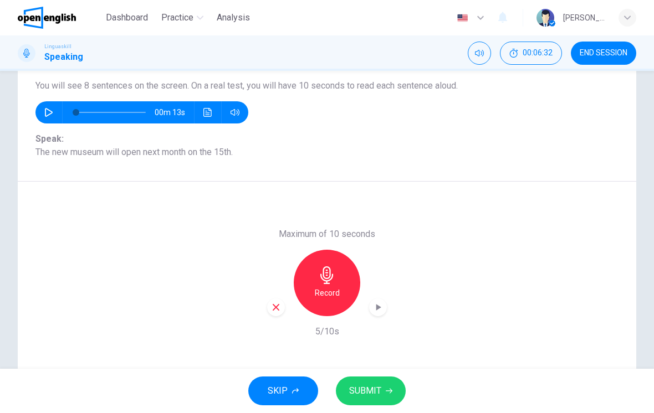
click at [371, 388] on span "SUBMIT" at bounding box center [365, 392] width 32 height 16
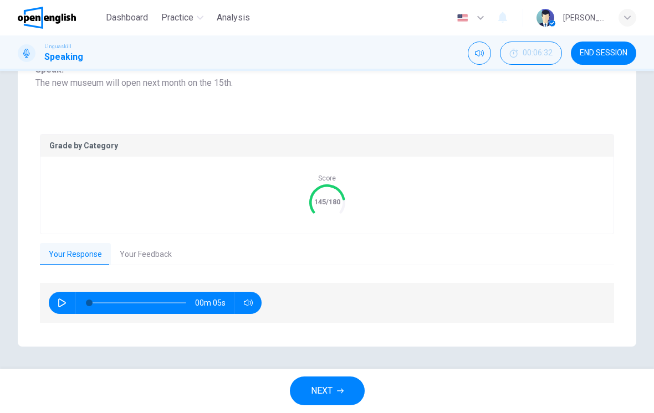
scroll to position [162, 0]
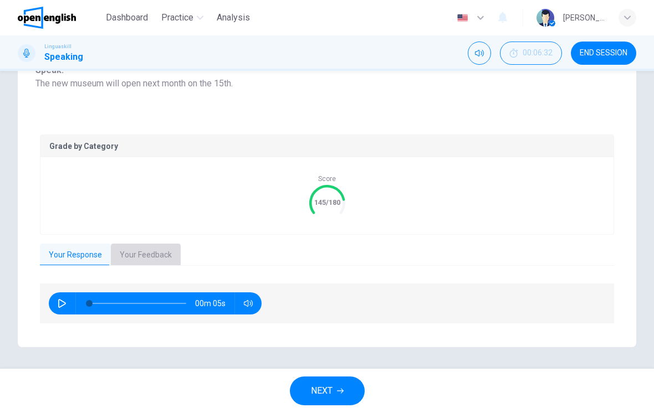
click at [147, 249] on button "Your Feedback" at bounding box center [146, 255] width 70 height 23
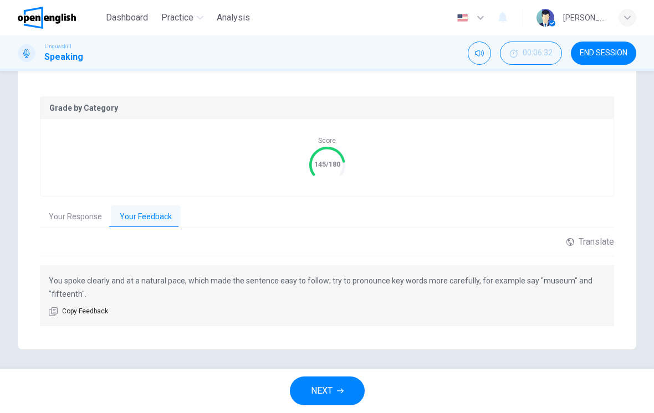
scroll to position [201, 0]
click at [336, 392] on button "NEXT" at bounding box center [327, 391] width 75 height 29
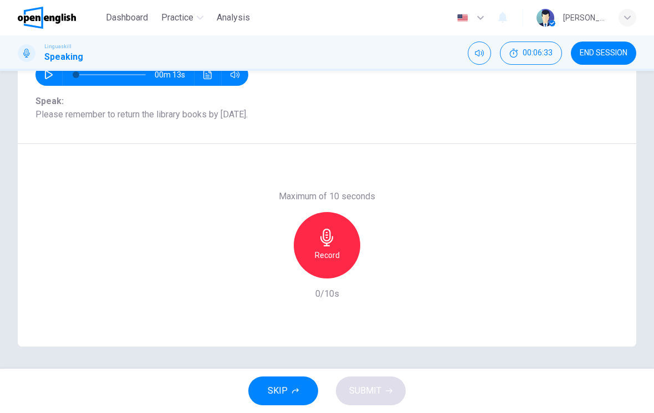
scroll to position [122, 0]
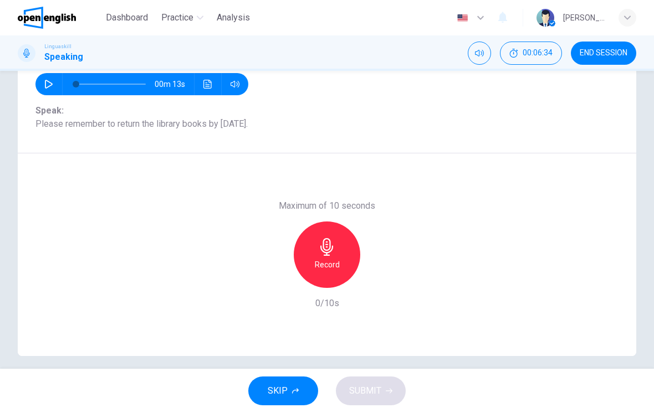
click at [326, 255] on icon "button" at bounding box center [326, 247] width 13 height 18
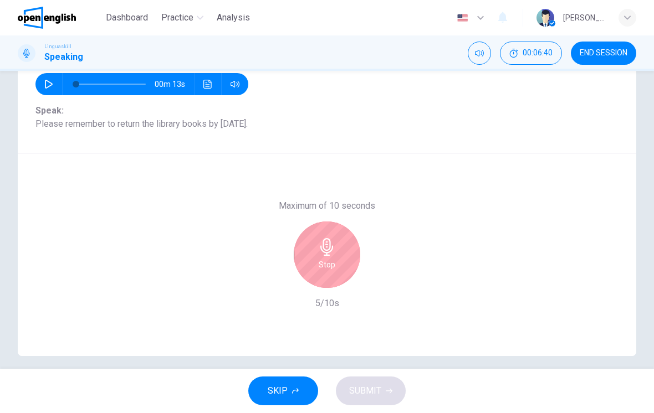
click at [337, 268] on div "Stop" at bounding box center [327, 255] width 67 height 67
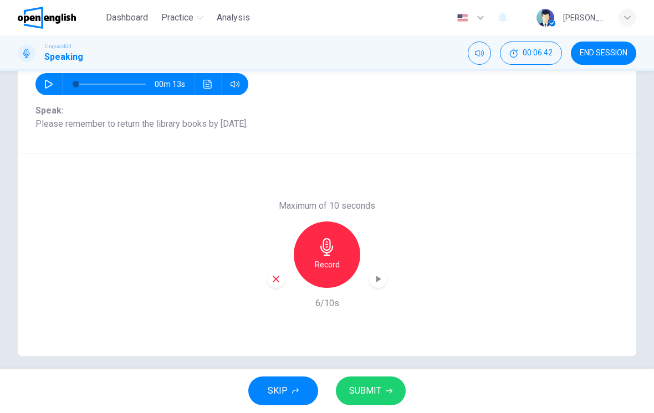
click at [381, 284] on icon "button" at bounding box center [377, 279] width 11 height 11
click at [374, 390] on span "SUBMIT" at bounding box center [365, 392] width 32 height 16
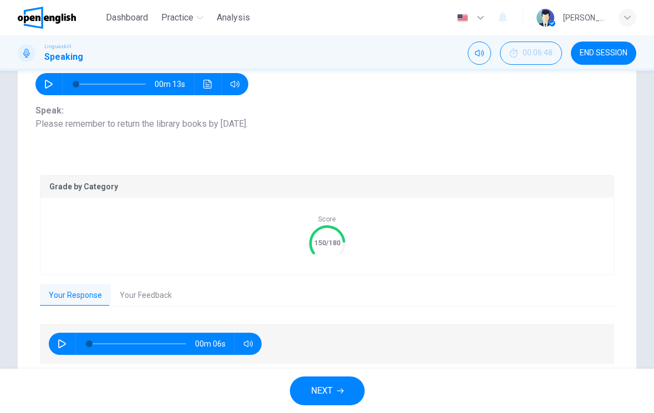
click at [151, 300] on button "Your Feedback" at bounding box center [146, 295] width 70 height 23
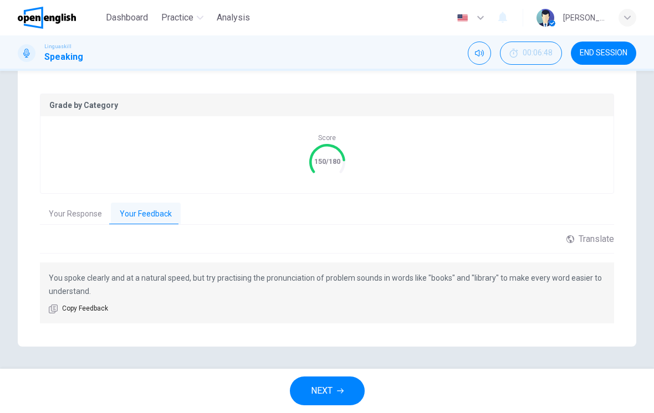
scroll to position [203, 0]
click at [335, 391] on button "NEXT" at bounding box center [327, 391] width 75 height 29
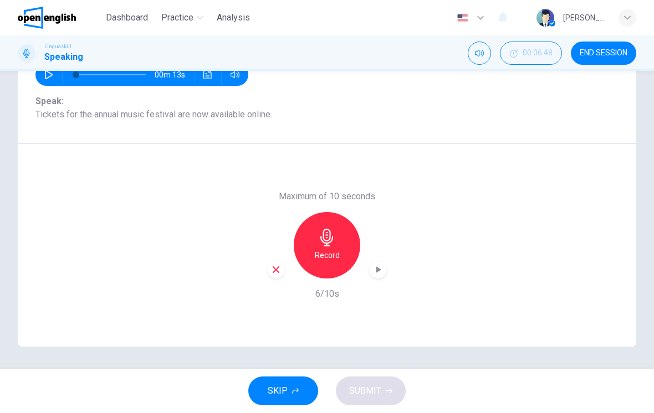
scroll to position [131, 0]
click at [324, 242] on icon "button" at bounding box center [326, 238] width 13 height 18
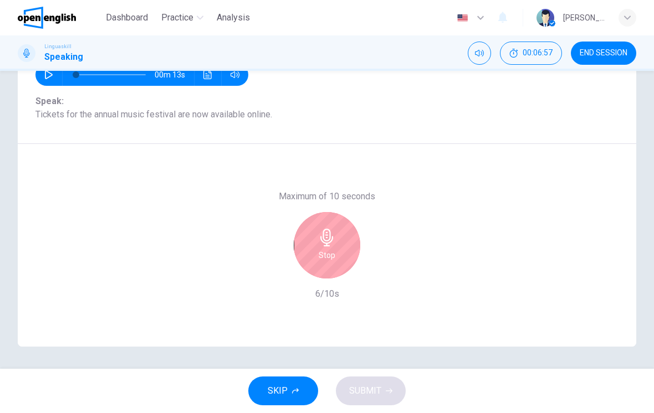
click at [335, 249] on h6 "Stop" at bounding box center [327, 255] width 17 height 13
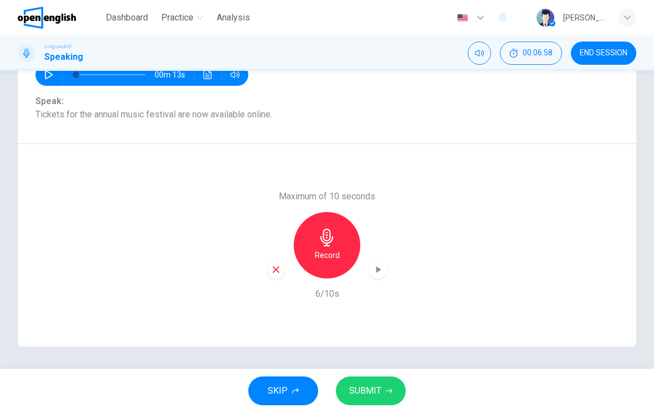
click at [380, 261] on div "button" at bounding box center [378, 270] width 18 height 18
click at [374, 384] on span "SUBMIT" at bounding box center [365, 392] width 32 height 16
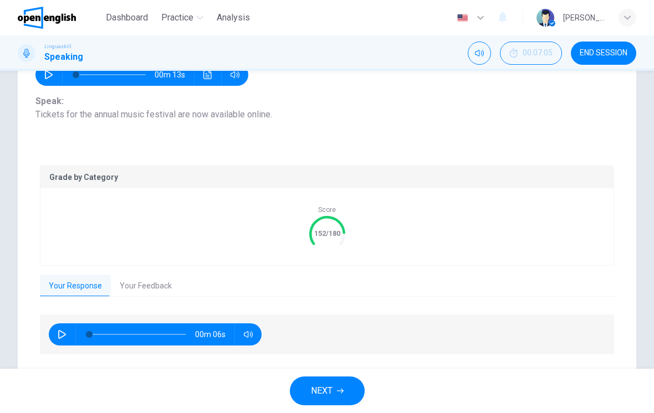
click at [162, 290] on button "Your Feedback" at bounding box center [146, 286] width 70 height 23
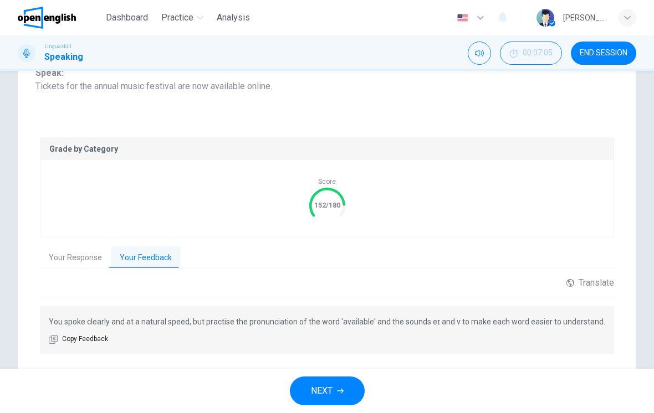
scroll to position [173, 0]
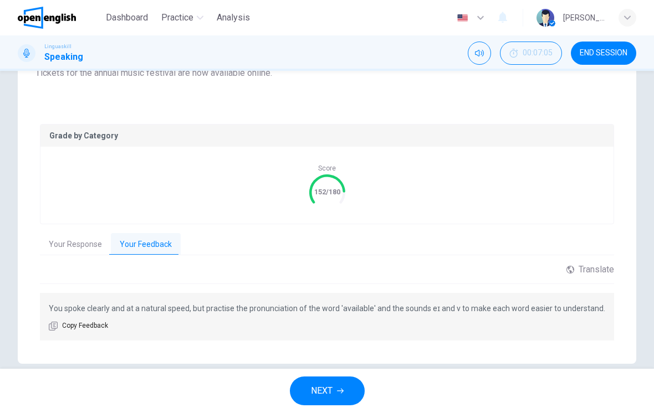
click at [74, 331] on span "Copy Feedback" at bounding box center [85, 326] width 46 height 11
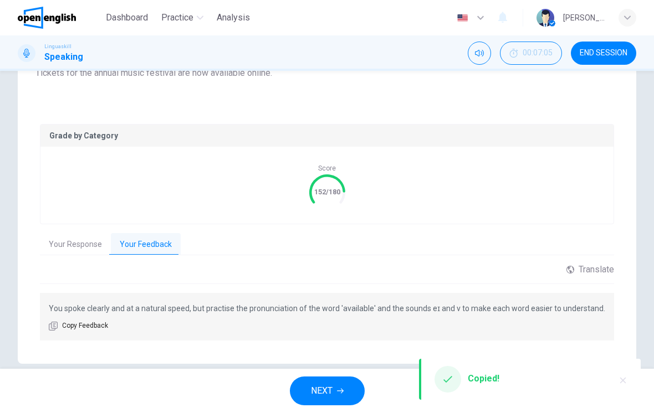
click at [59, 246] on button "Your Response" at bounding box center [75, 244] width 71 height 23
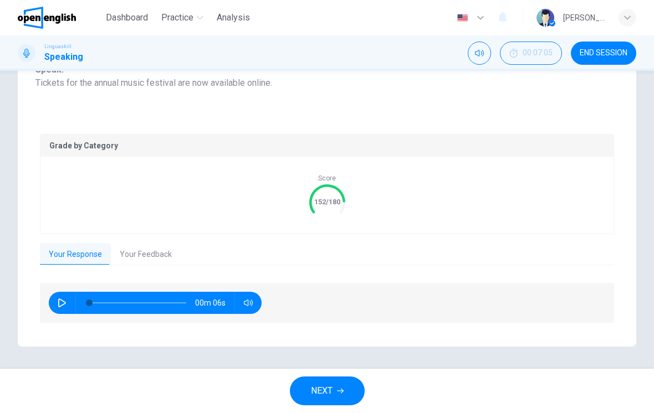
scroll to position [162, 0]
click at [61, 310] on button "button" at bounding box center [62, 304] width 18 height 22
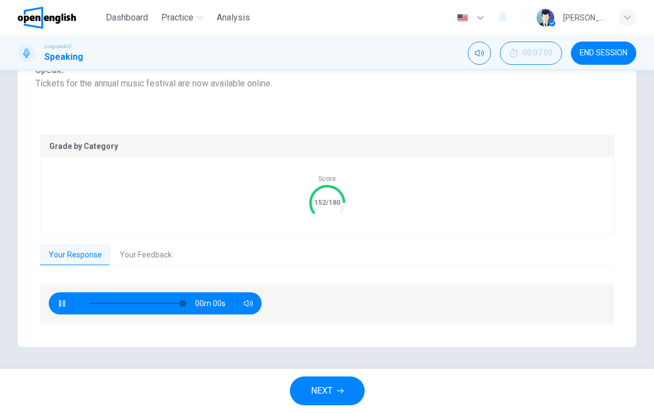
type input "*"
click at [325, 393] on span "NEXT" at bounding box center [322, 392] width 22 height 16
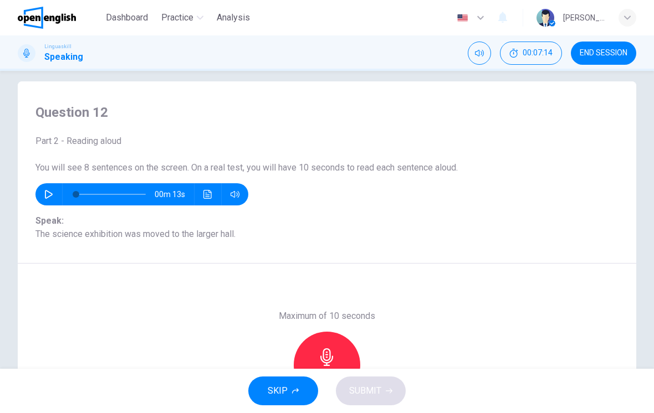
scroll to position [71, 0]
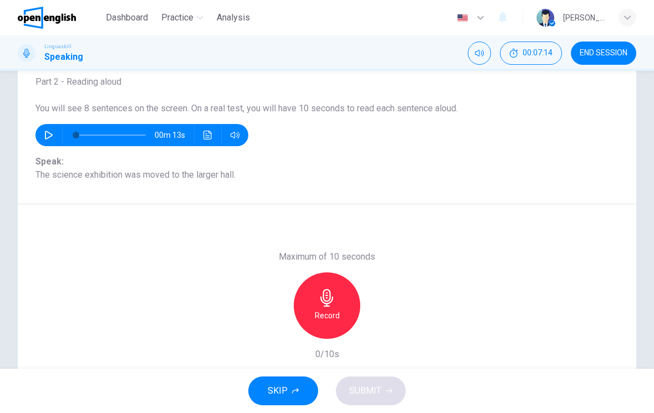
click at [330, 318] on h6 "Record" at bounding box center [327, 315] width 25 height 13
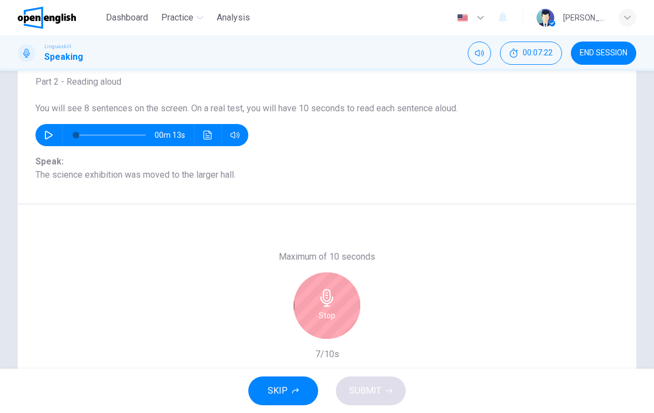
click at [335, 302] on icon "button" at bounding box center [327, 298] width 18 height 18
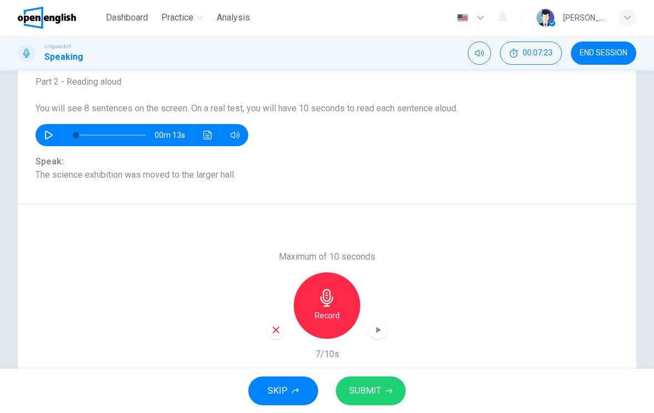
click at [382, 321] on div "Record" at bounding box center [327, 306] width 120 height 67
click at [372, 335] on icon "button" at bounding box center [377, 330] width 11 height 11
click at [277, 333] on icon "button" at bounding box center [276, 330] width 10 height 10
click at [345, 301] on div "Record" at bounding box center [327, 306] width 67 height 67
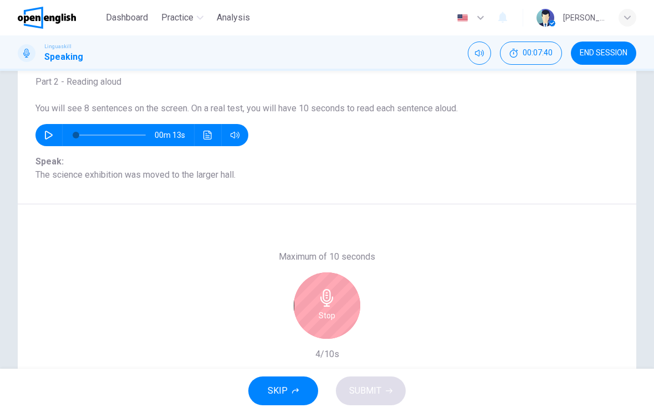
click at [335, 309] on h6 "Stop" at bounding box center [327, 315] width 17 height 13
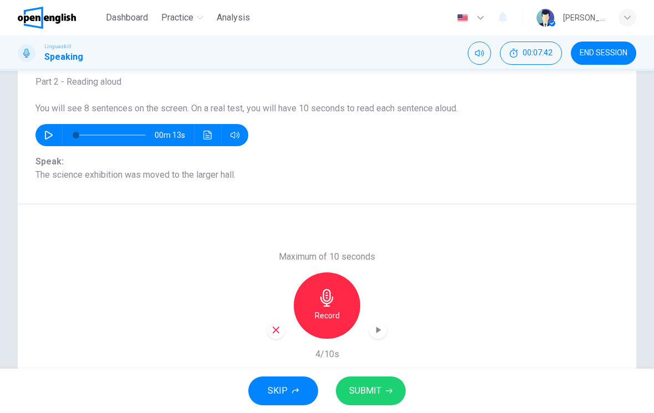
click at [377, 330] on icon "button" at bounding box center [378, 330] width 5 height 7
click at [385, 405] on button "SUBMIT" at bounding box center [371, 391] width 70 height 29
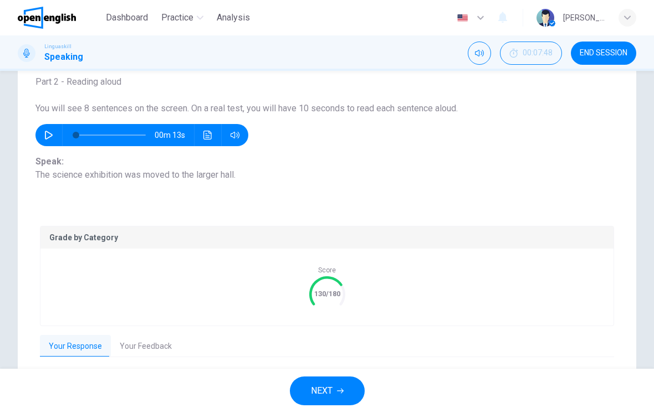
click at [335, 380] on button "NEXT" at bounding box center [327, 391] width 75 height 29
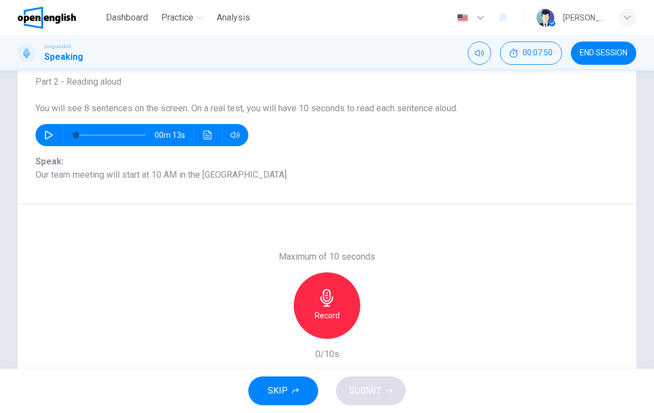
click at [325, 310] on h6 "Record" at bounding box center [327, 315] width 25 height 13
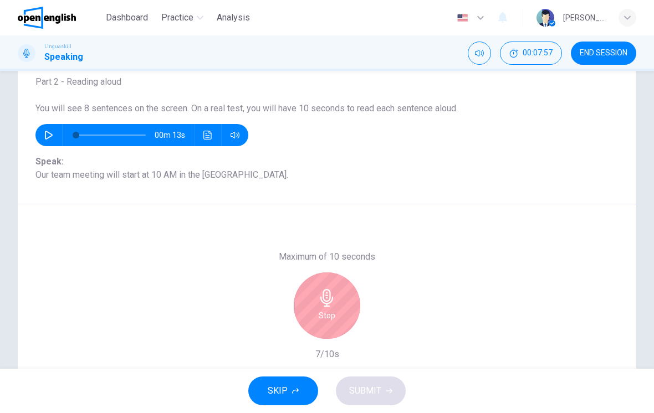
click at [339, 302] on div "Stop" at bounding box center [327, 306] width 67 height 67
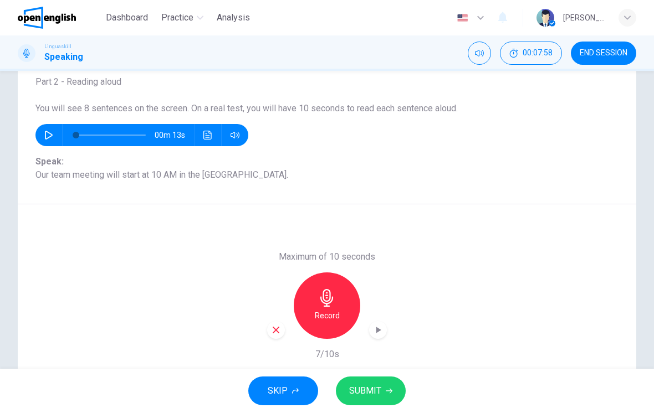
click at [381, 329] on icon "button" at bounding box center [377, 330] width 11 height 11
click at [379, 397] on span "SUBMIT" at bounding box center [365, 392] width 32 height 16
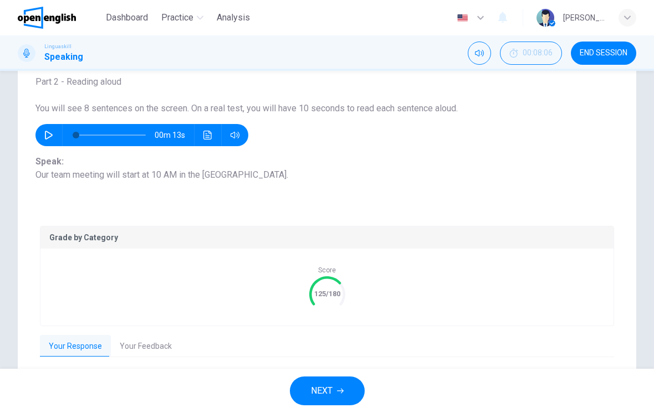
click at [155, 342] on button "Your Feedback" at bounding box center [146, 346] width 70 height 23
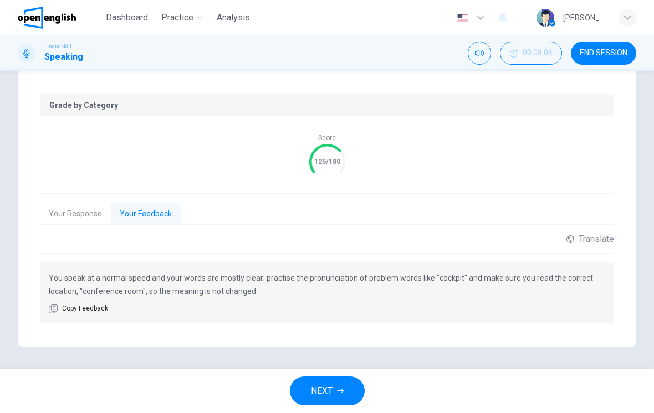
scroll to position [203, 0]
click at [321, 389] on span "NEXT" at bounding box center [322, 392] width 22 height 16
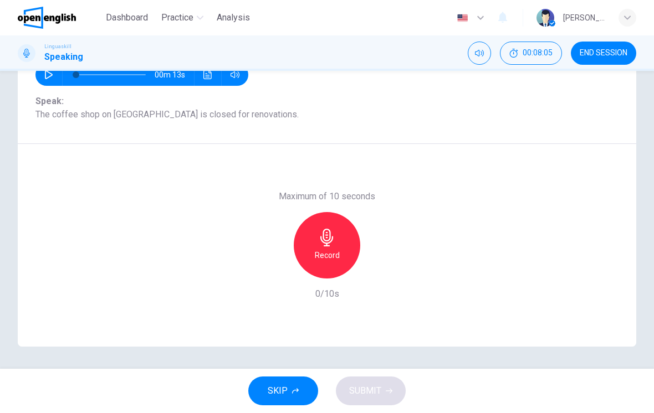
scroll to position [131, 0]
click at [328, 254] on h6 "Record" at bounding box center [327, 255] width 25 height 13
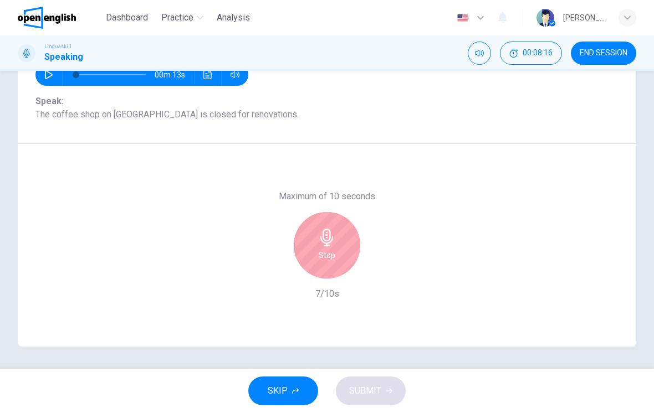
click at [331, 246] on icon "button" at bounding box center [327, 238] width 18 height 18
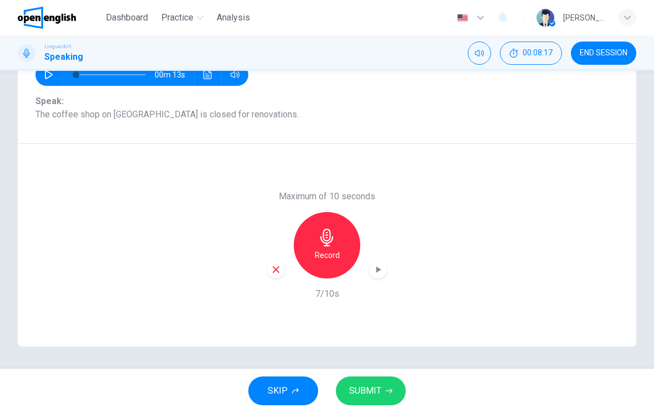
click at [375, 392] on span "SUBMIT" at bounding box center [365, 392] width 32 height 16
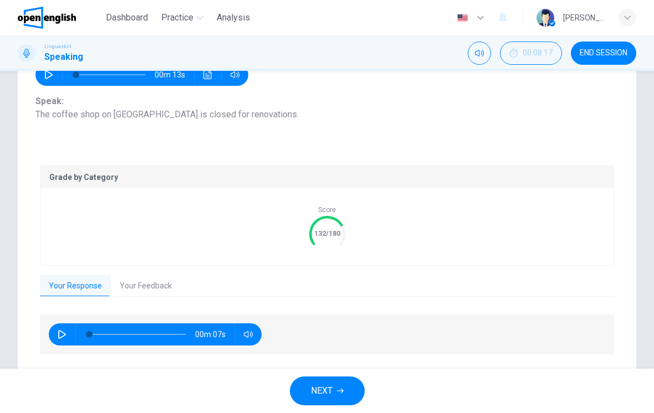
click at [145, 293] on button "Your Feedback" at bounding box center [146, 286] width 70 height 23
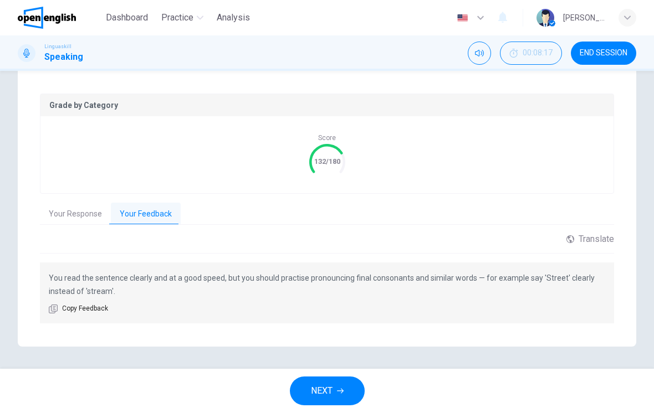
scroll to position [203, 0]
click at [323, 386] on span "NEXT" at bounding box center [322, 392] width 22 height 16
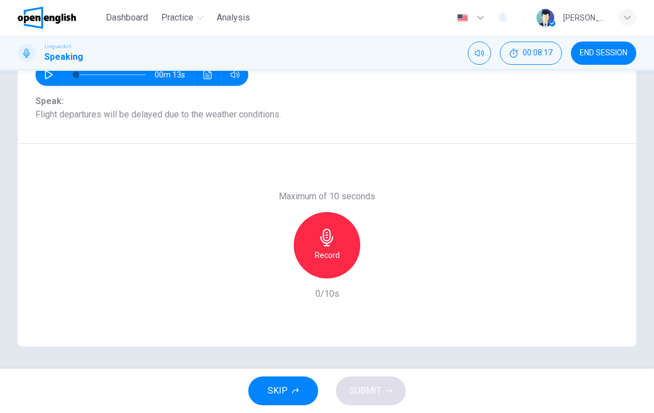
scroll to position [131, 0]
click at [333, 240] on icon "button" at bounding box center [327, 238] width 18 height 18
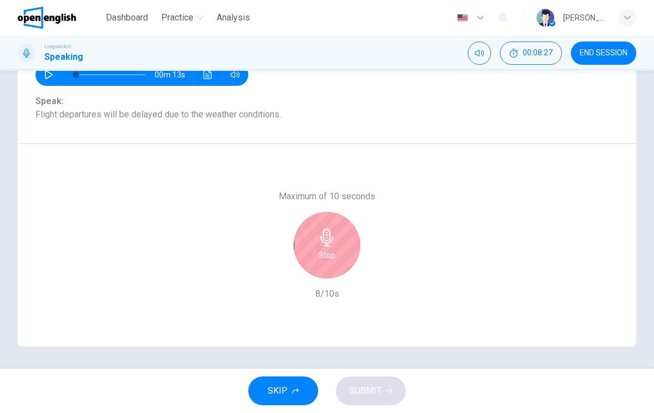
click at [328, 243] on icon "button" at bounding box center [326, 238] width 13 height 18
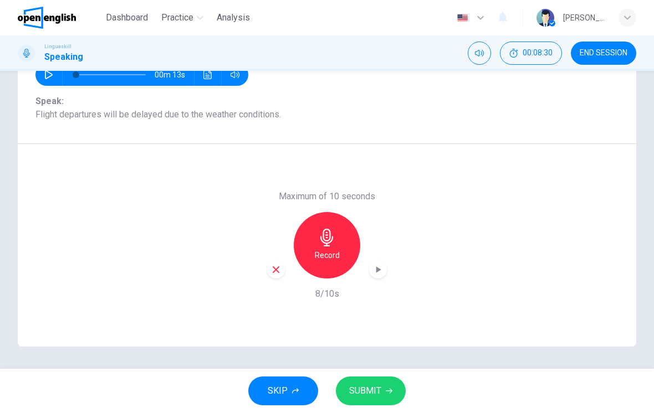
click at [376, 267] on icon "button" at bounding box center [377, 269] width 11 height 11
click at [361, 390] on span "SUBMIT" at bounding box center [365, 392] width 32 height 16
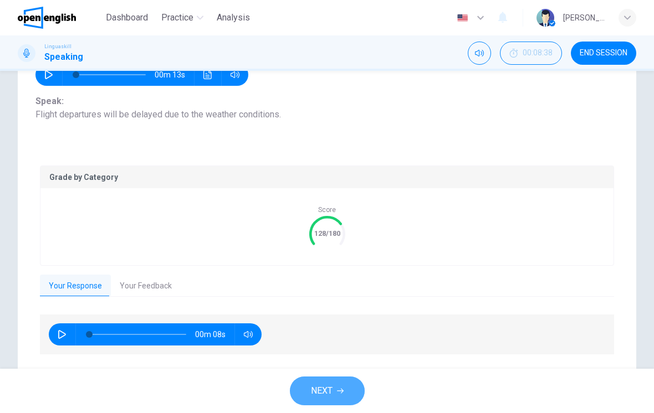
click at [319, 385] on span "NEXT" at bounding box center [322, 392] width 22 height 16
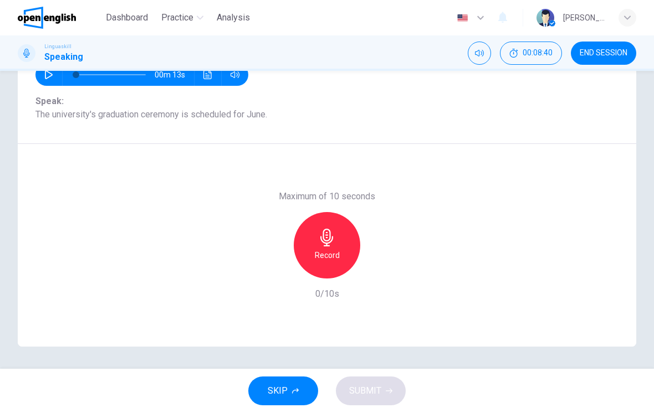
click at [321, 244] on icon "button" at bounding box center [327, 238] width 18 height 18
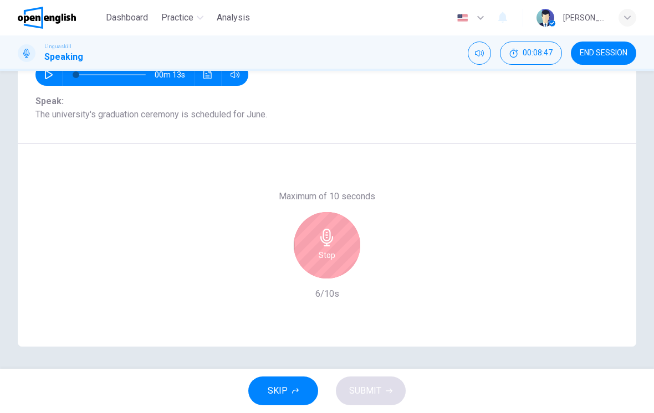
click at [329, 251] on h6 "Stop" at bounding box center [327, 255] width 17 height 13
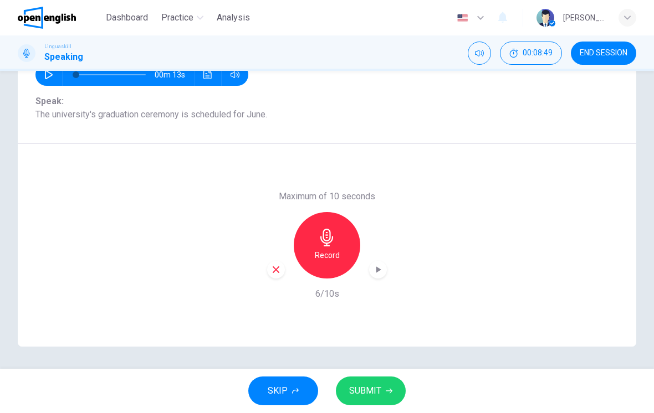
click at [268, 272] on div "button" at bounding box center [276, 270] width 18 height 18
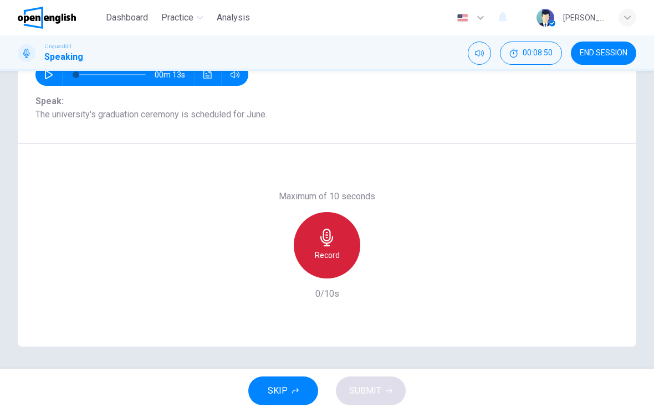
click at [330, 241] on icon "button" at bounding box center [327, 238] width 18 height 18
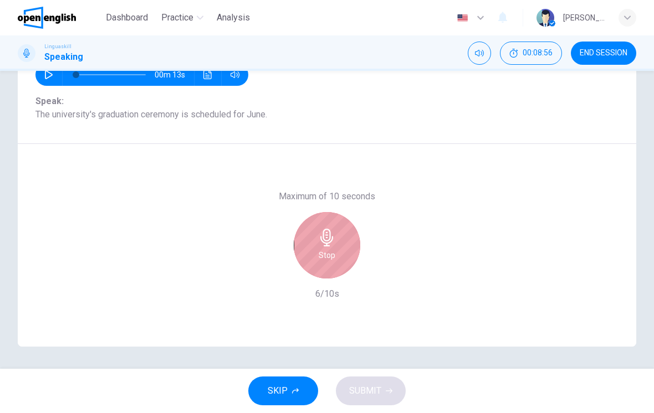
click at [330, 252] on h6 "Stop" at bounding box center [327, 255] width 17 height 13
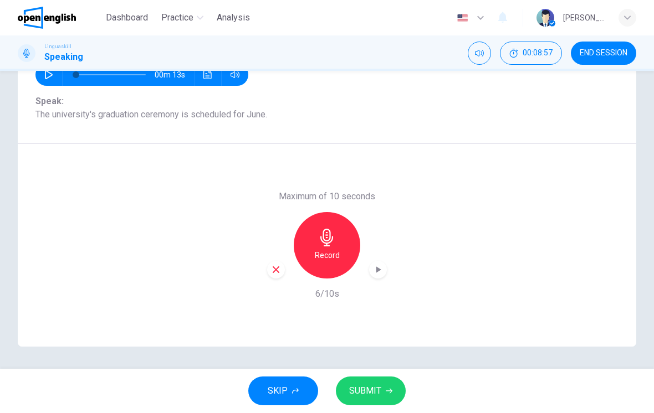
click at [382, 270] on icon "button" at bounding box center [377, 269] width 11 height 11
click at [372, 391] on span "SUBMIT" at bounding box center [365, 392] width 32 height 16
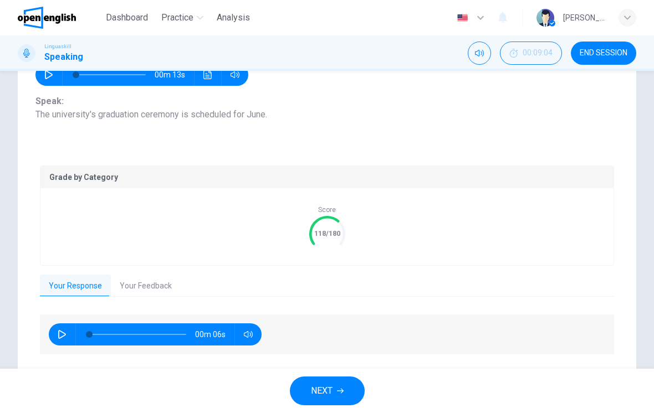
click at [315, 396] on span "NEXT" at bounding box center [322, 392] width 22 height 16
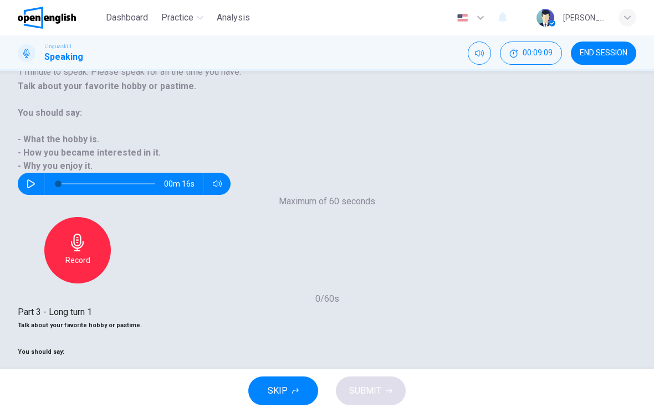
scroll to position [75, 0]
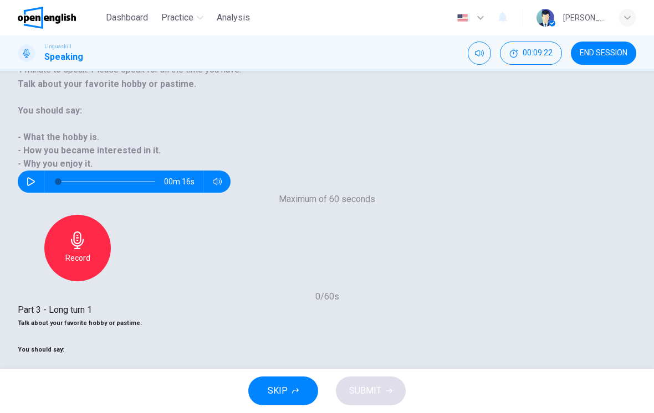
click at [35, 177] on icon "button" at bounding box center [31, 181] width 9 height 9
type input "*"
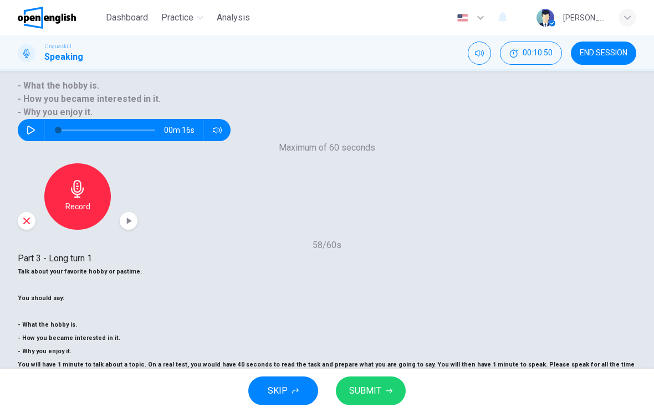
click at [374, 388] on span "SUBMIT" at bounding box center [365, 392] width 32 height 16
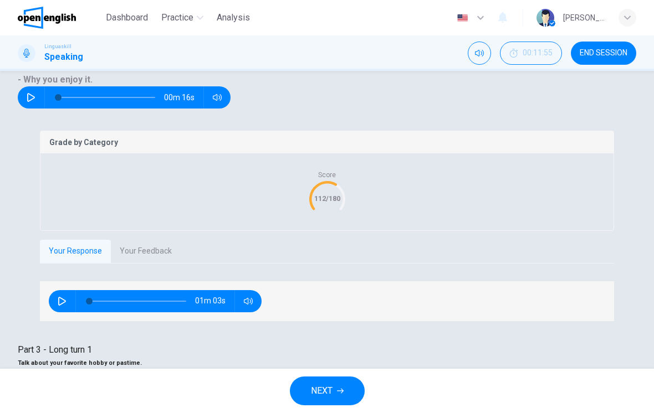
scroll to position [170, 0]
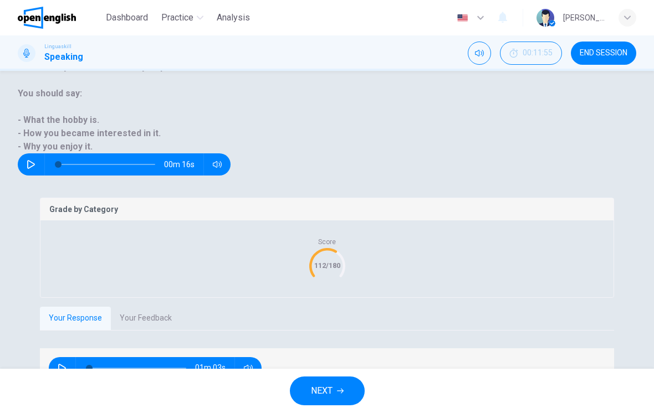
scroll to position [90, 0]
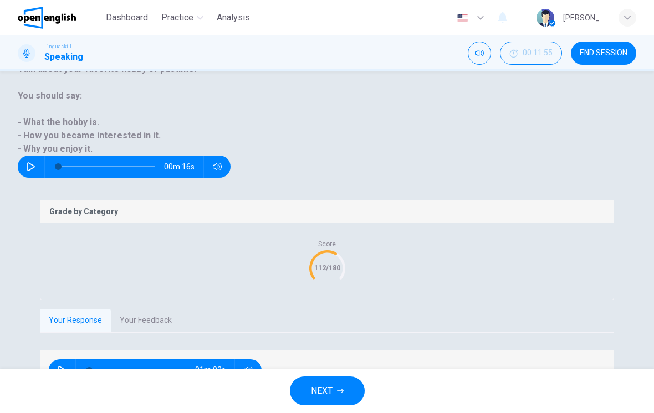
click at [347, 388] on button "NEXT" at bounding box center [327, 391] width 75 height 29
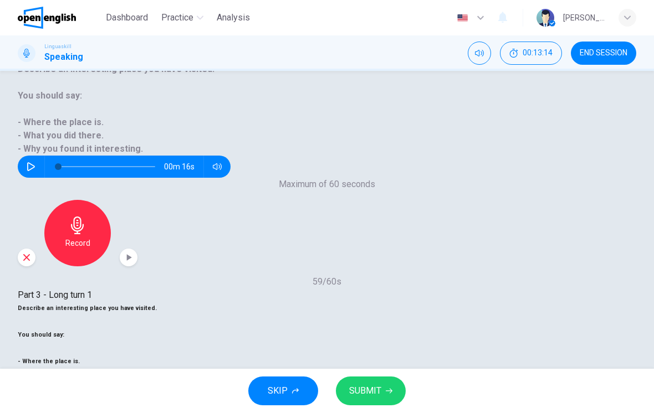
click at [370, 389] on span "SUBMIT" at bounding box center [365, 392] width 32 height 16
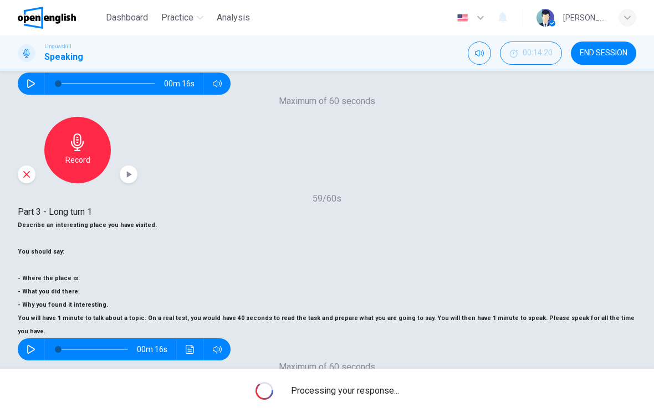
scroll to position [172, 0]
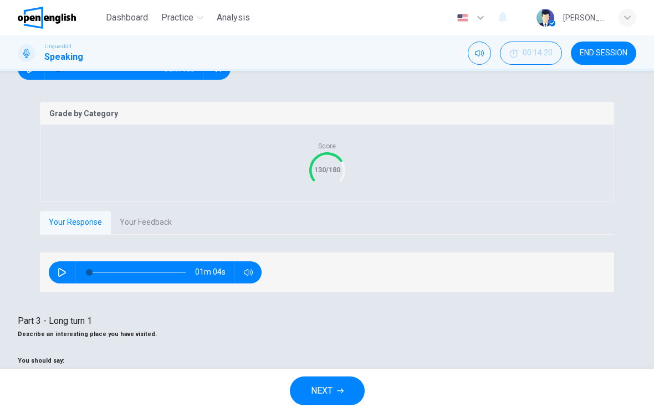
scroll to position [215, 0]
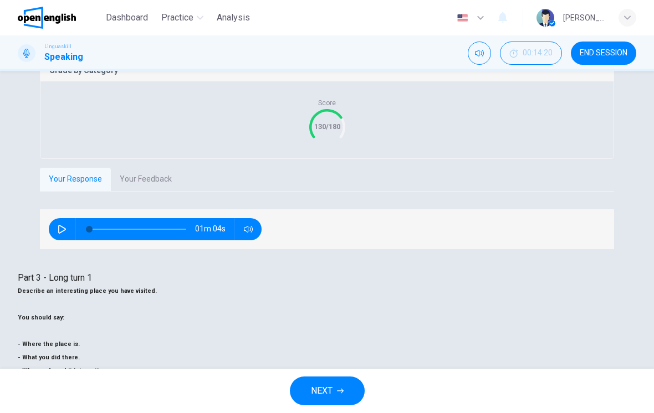
click at [331, 386] on span "NEXT" at bounding box center [322, 392] width 22 height 16
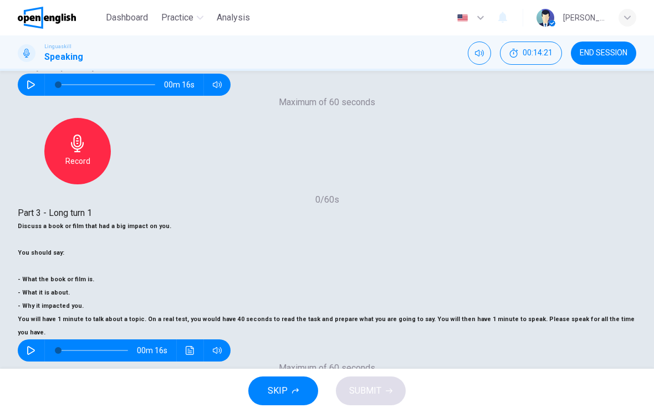
scroll to position [167, 0]
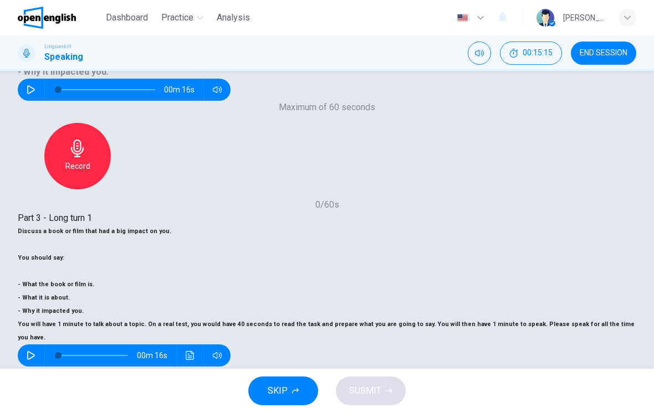
click at [336, 406] on icon "button" at bounding box center [327, 415] width 18 height 18
click at [383, 392] on button "SUBMIT" at bounding box center [371, 391] width 70 height 29
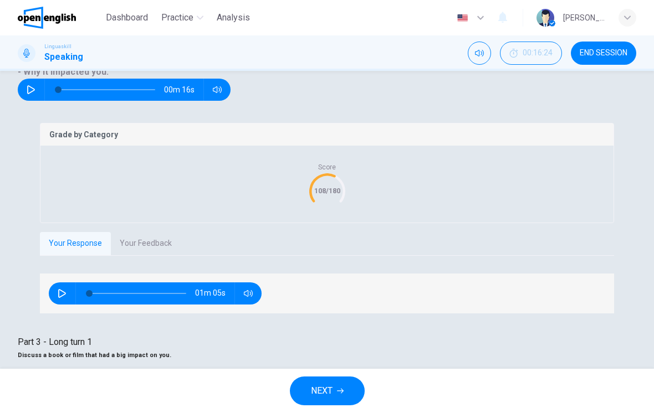
click at [311, 398] on span "NEXT" at bounding box center [322, 392] width 22 height 16
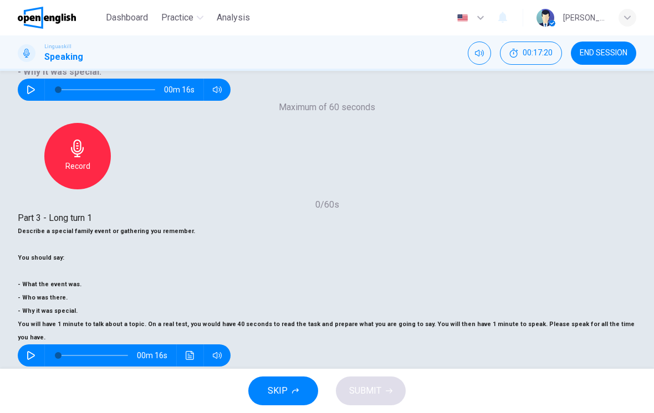
click at [375, 388] on span "SUBMIT" at bounding box center [365, 392] width 32 height 16
